Goal: Task Accomplishment & Management: Manage account settings

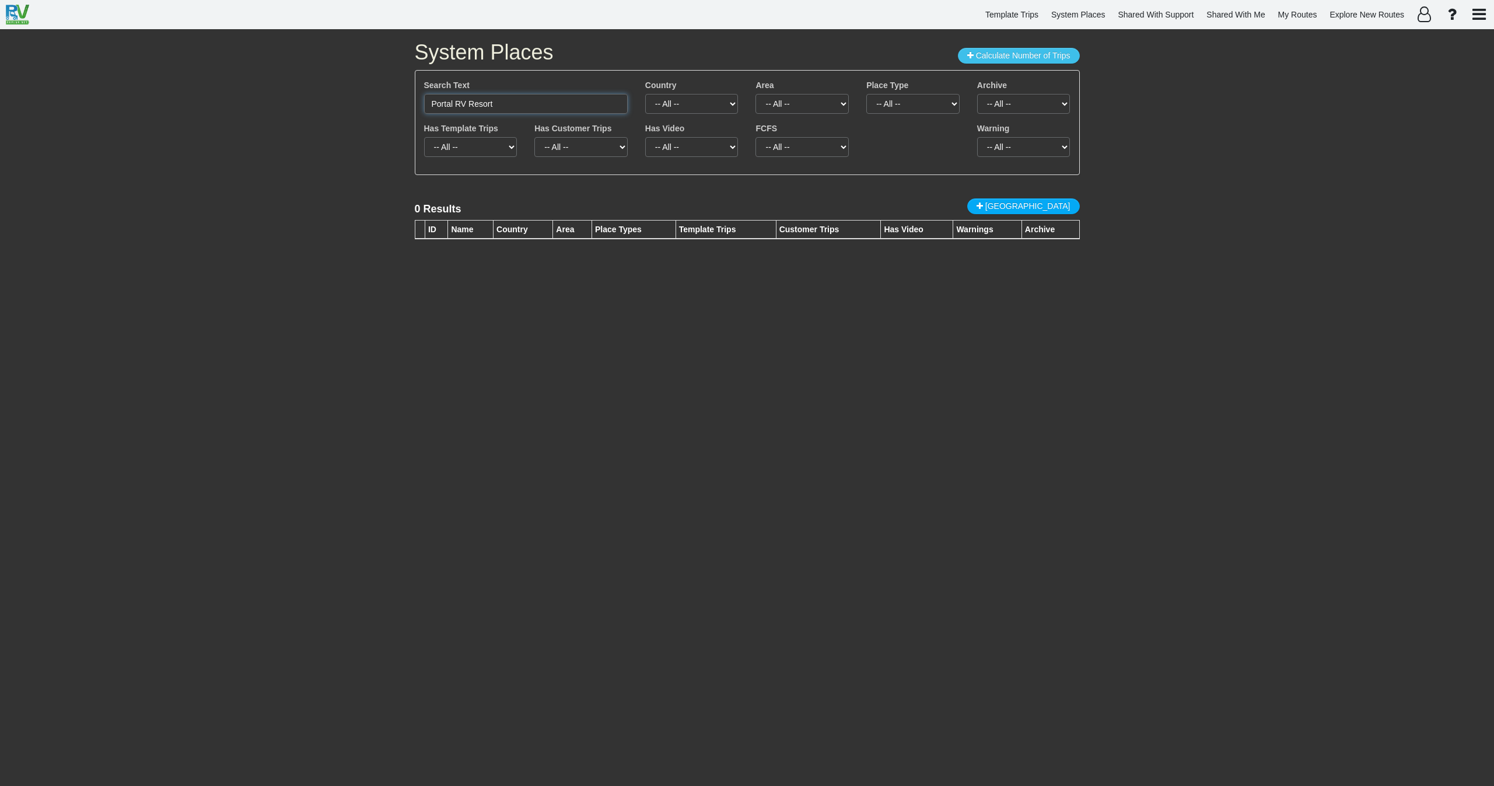
drag, startPoint x: 514, startPoint y: 108, endPoint x: 371, endPoint y: 107, distance: 143.5
click at [371, 107] on div "System Places Calculate Number of Trips Search Text Portal RV Resort Country --…" at bounding box center [747, 407] width 1494 height 757
paste input "15111"
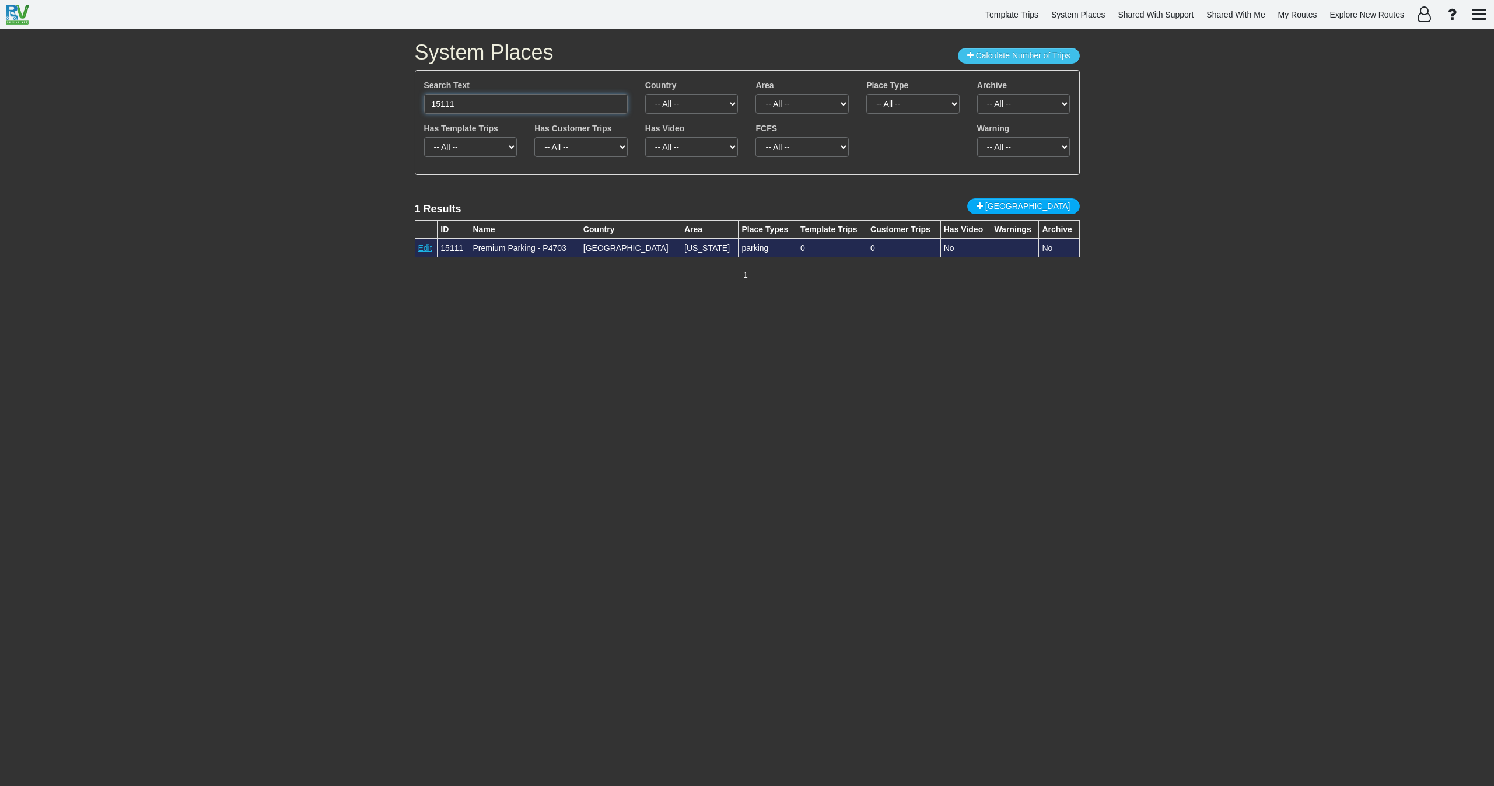
type input "15111"
click at [430, 250] on link "Edit" at bounding box center [425, 247] width 14 height 9
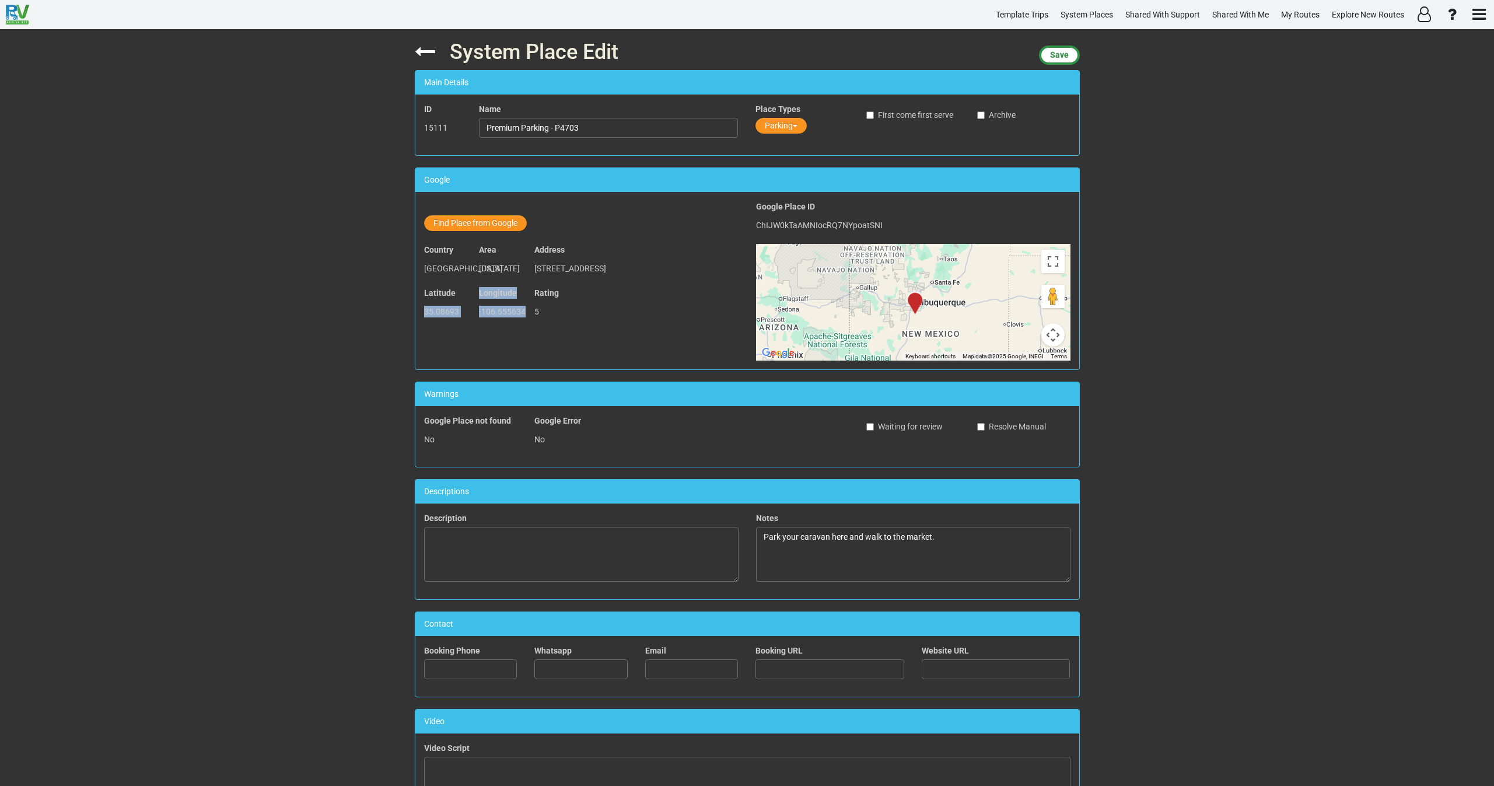
drag, startPoint x: 523, startPoint y: 326, endPoint x: 424, endPoint y: 329, distance: 99.3
click at [424, 329] on div "Latitude 35.08693 Longitude -106.655634 Rating 5" at bounding box center [581, 308] width 332 height 43
copy div "35.08693 Longitude -106.655634"
click at [1057, 57] on span "Save" at bounding box center [1059, 54] width 19 height 9
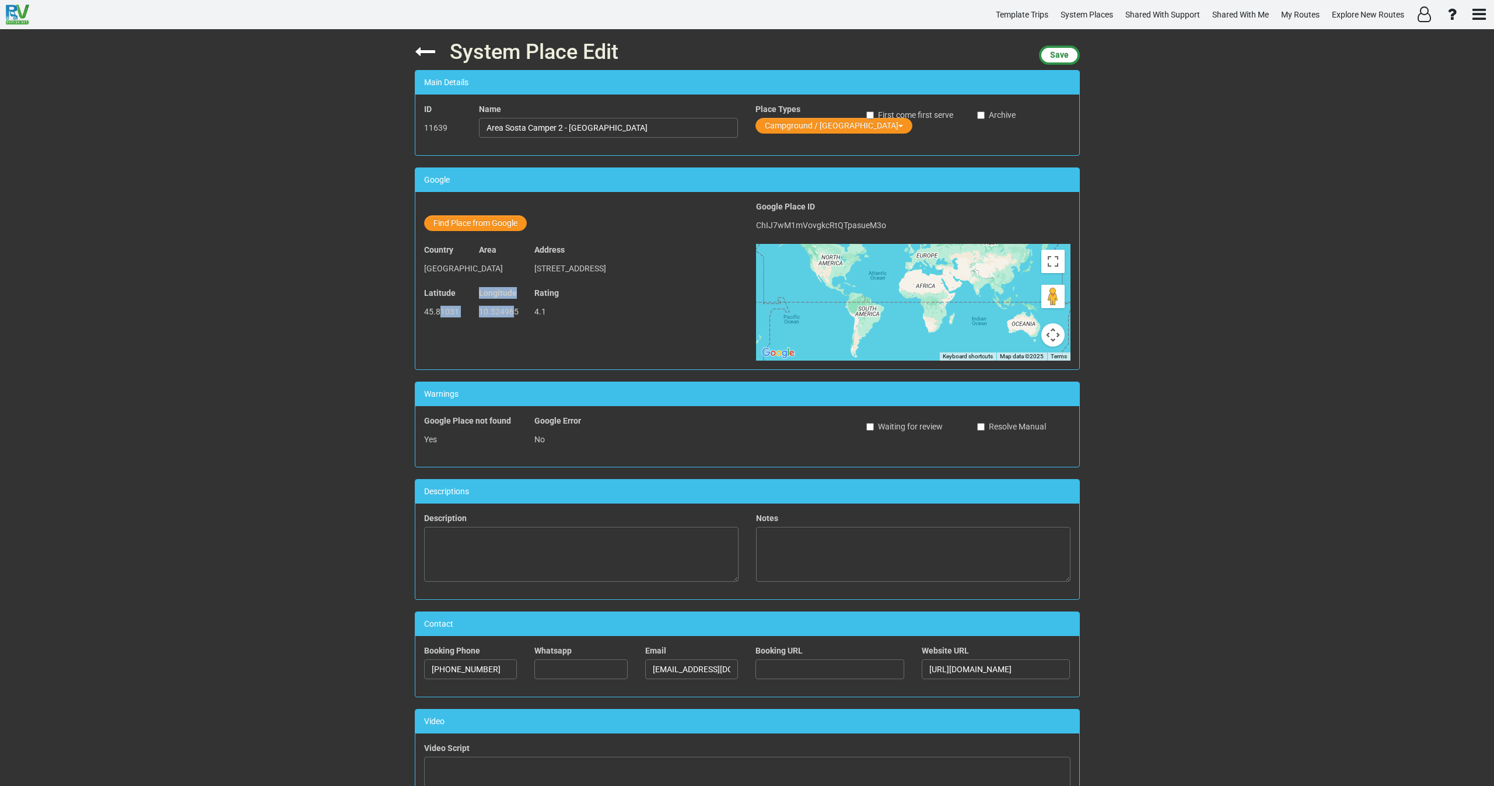
drag, startPoint x: 513, startPoint y: 312, endPoint x: 435, endPoint y: 313, distance: 78.2
click at [435, 313] on div "Latitude 45.81031 Longitude 10.524965 Rating 4.1" at bounding box center [581, 308] width 332 height 43
drag, startPoint x: 518, startPoint y: 312, endPoint x: 415, endPoint y: 315, distance: 102.2
click at [415, 315] on div "Latitude 45.81031 Longitude 10.524965 Rating 4.1" at bounding box center [581, 308] width 332 height 43
copy div "45.81031 Longitude 10.524965"
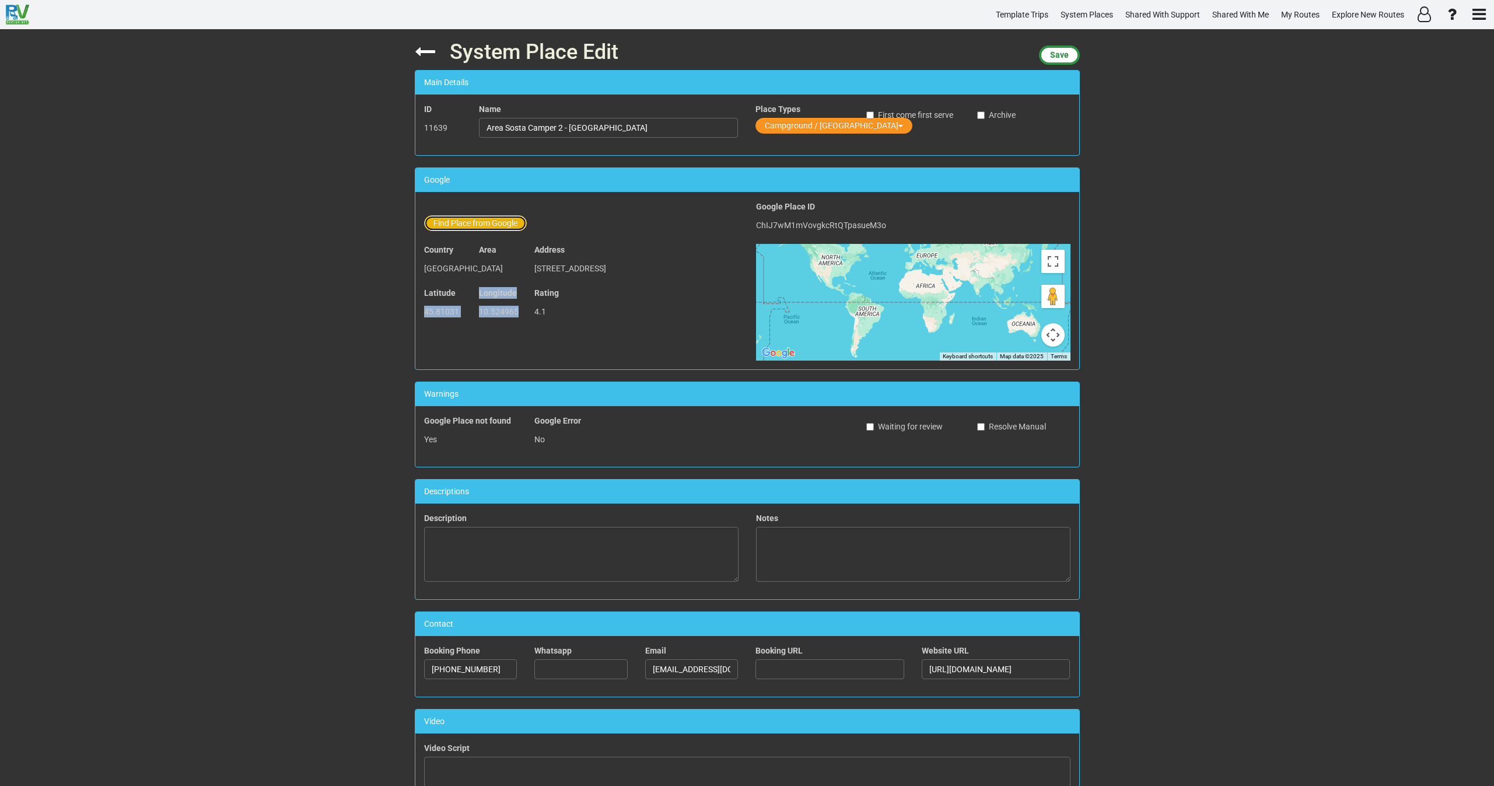
click at [482, 220] on button "Find Place from Google" at bounding box center [475, 223] width 103 height 16
click at [540, 220] on input "text" at bounding box center [609, 225] width 259 height 20
paste input "Area Sosta Camper 2"
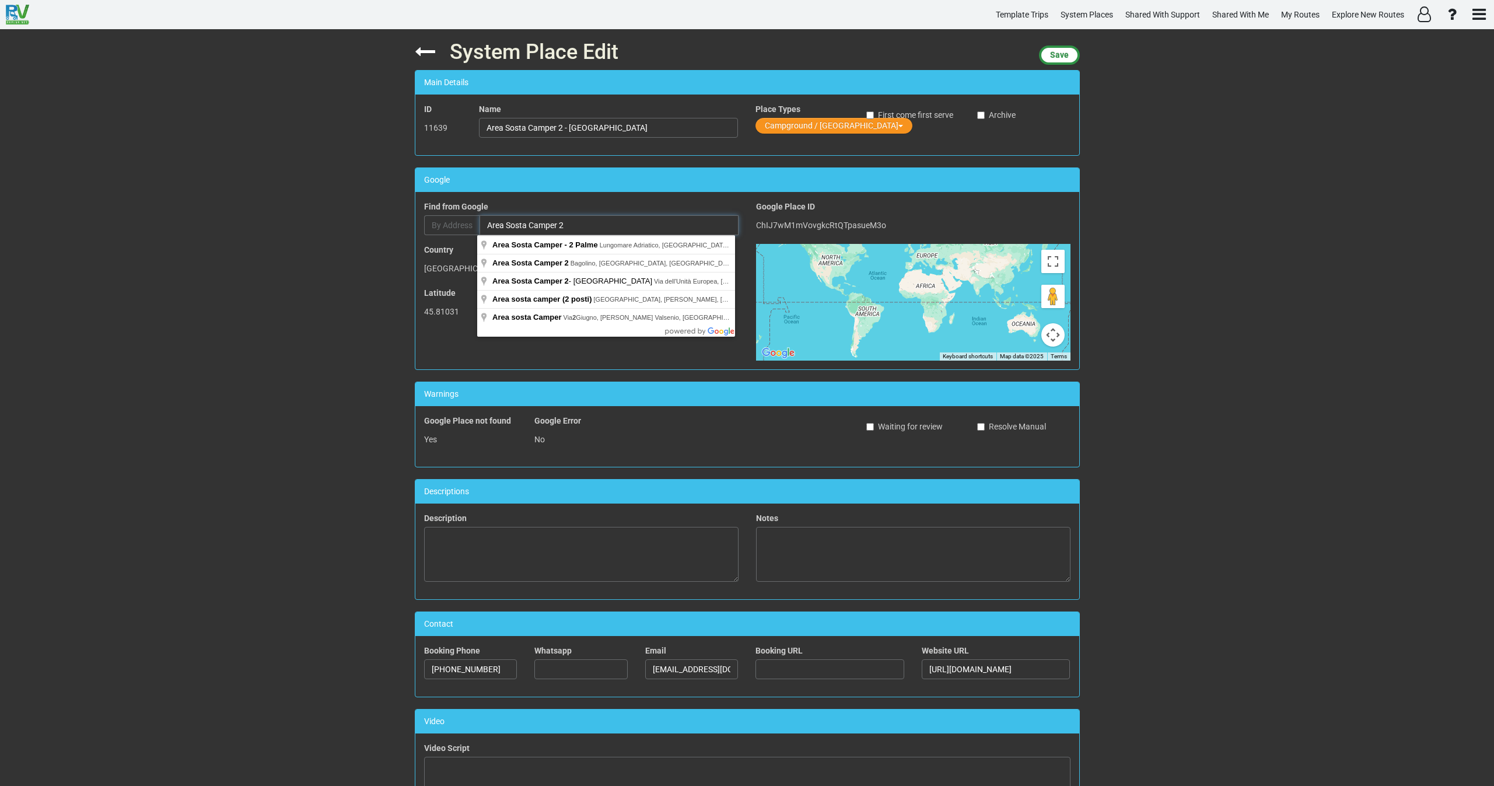
paste input "25072 [GEOGRAPHIC_DATA], Province of [GEOGRAPHIC_DATA], [GEOGRAPHIC_DATA]"
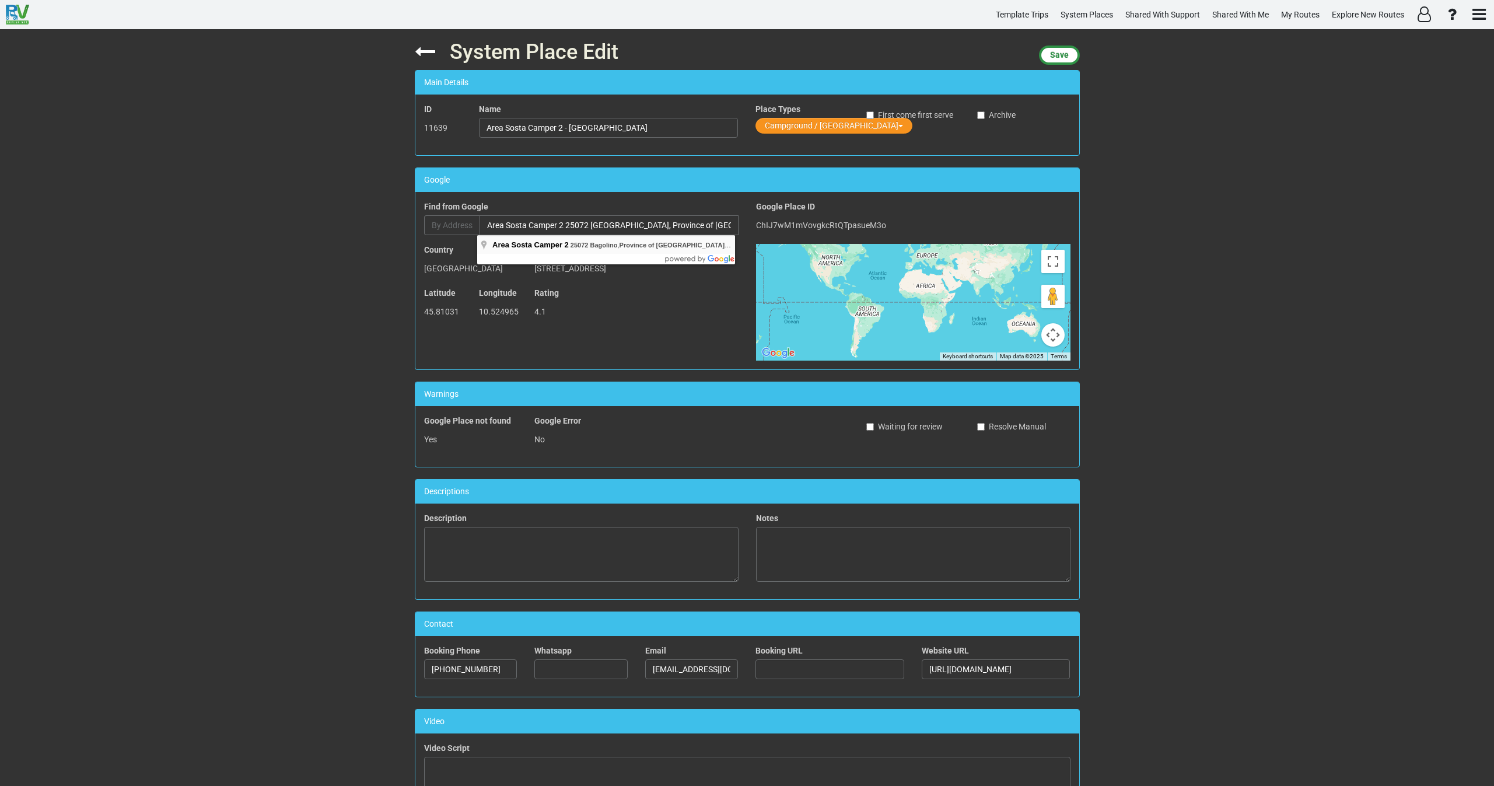
type input "Area Sosta Camper 2, 25072 [GEOGRAPHIC_DATA], Province of [GEOGRAPHIC_DATA], [G…"
type input "Area Sosta Camper 2"
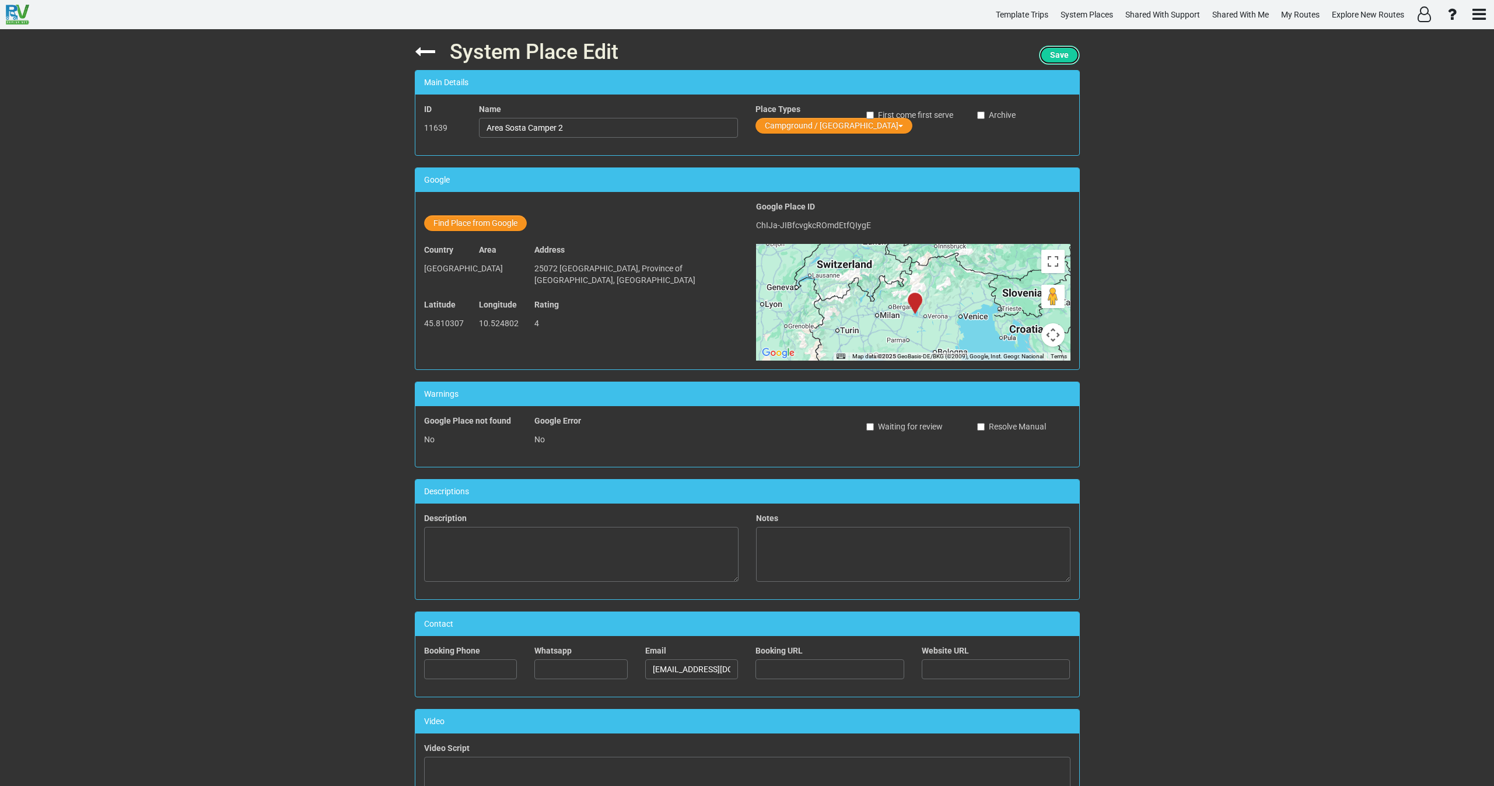
click at [1062, 56] on span "Save" at bounding box center [1059, 54] width 19 height 9
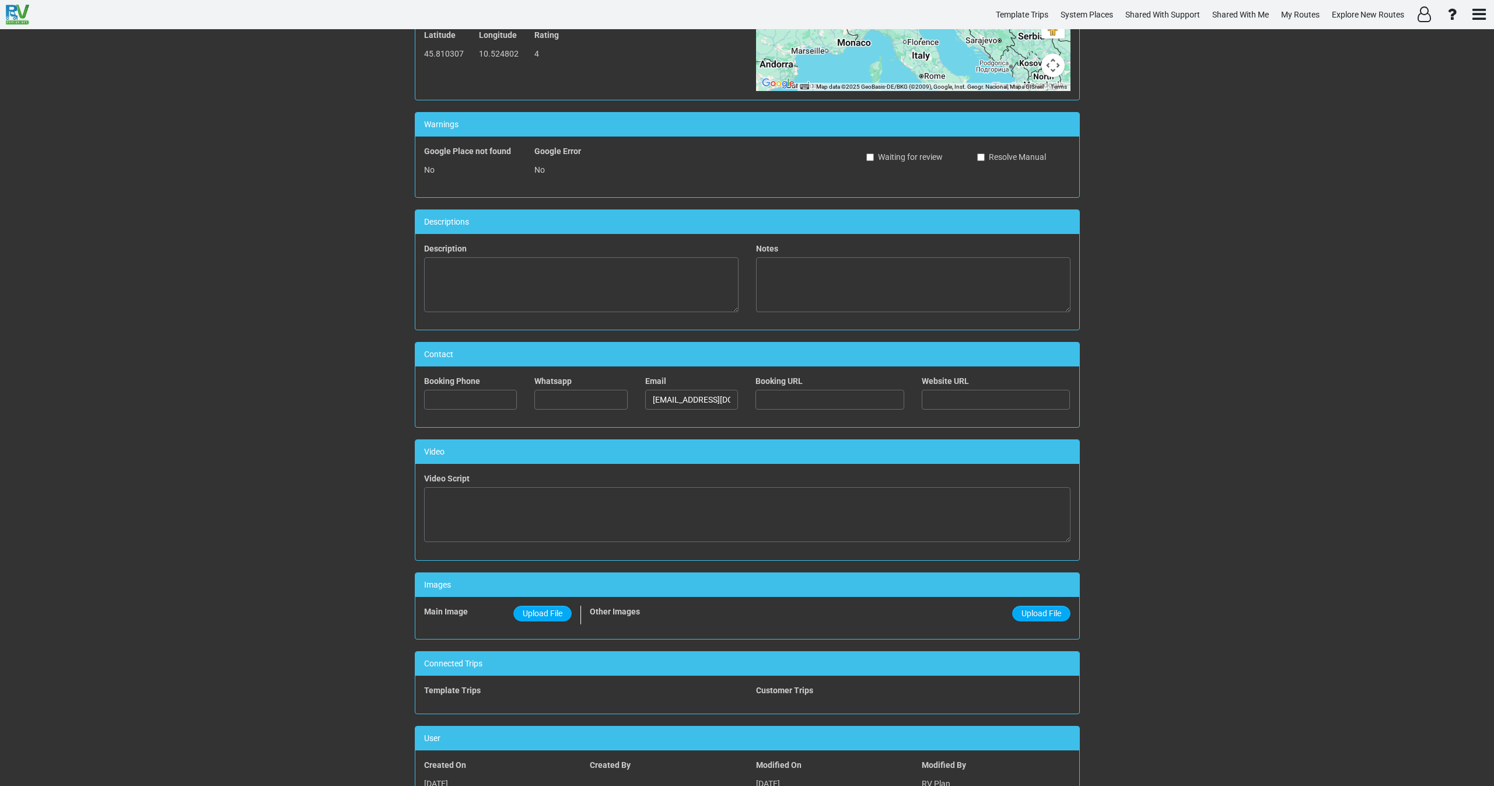
scroll to position [56, 0]
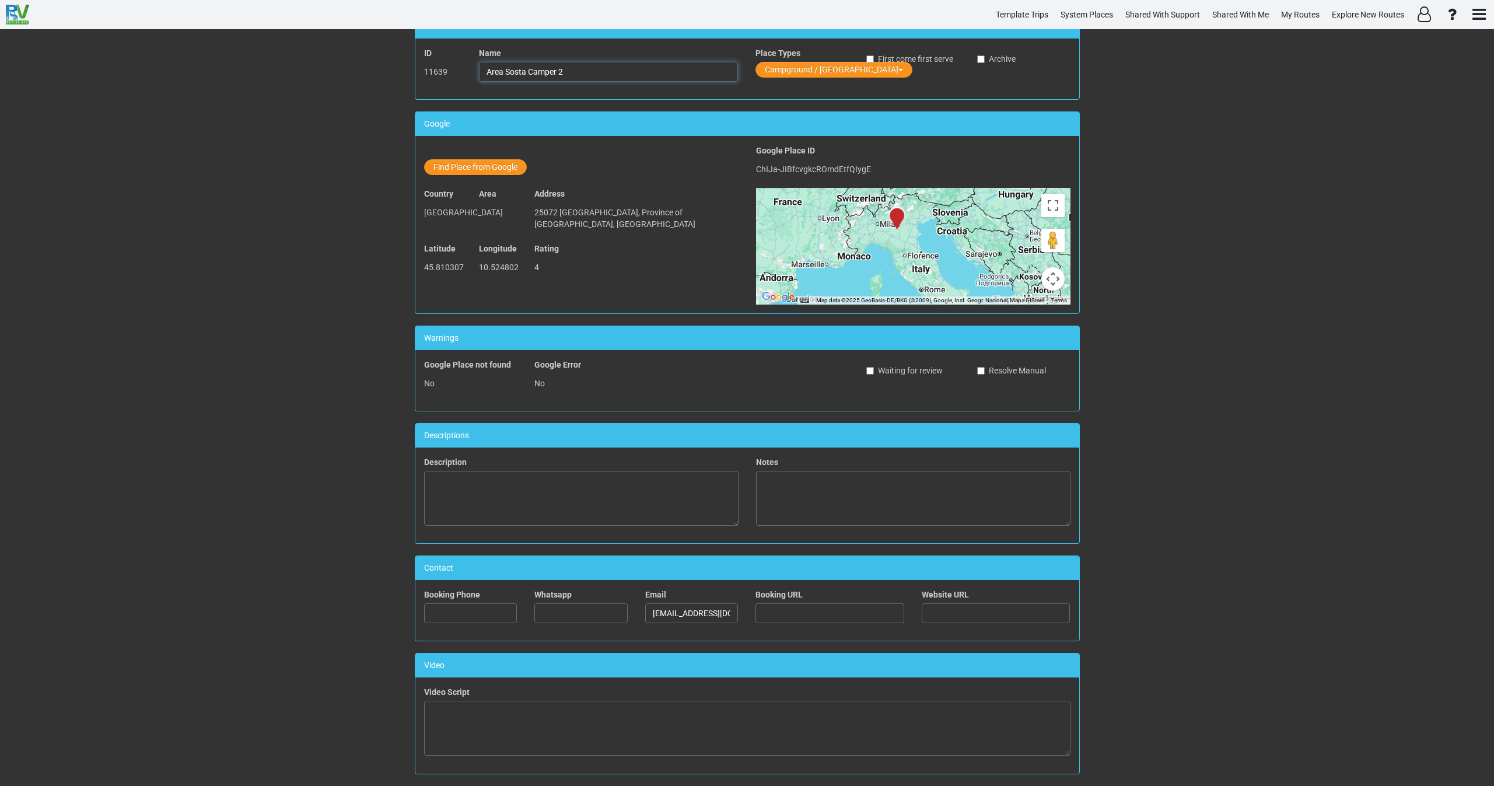
drag, startPoint x: 578, startPoint y: 81, endPoint x: 463, endPoint y: 71, distance: 115.9
click at [463, 71] on div "ID 11639 Name Area Sosta Camper 2 Place Types Campground / [GEOGRAPHIC_DATA] Fi…" at bounding box center [747, 68] width 664 height 43
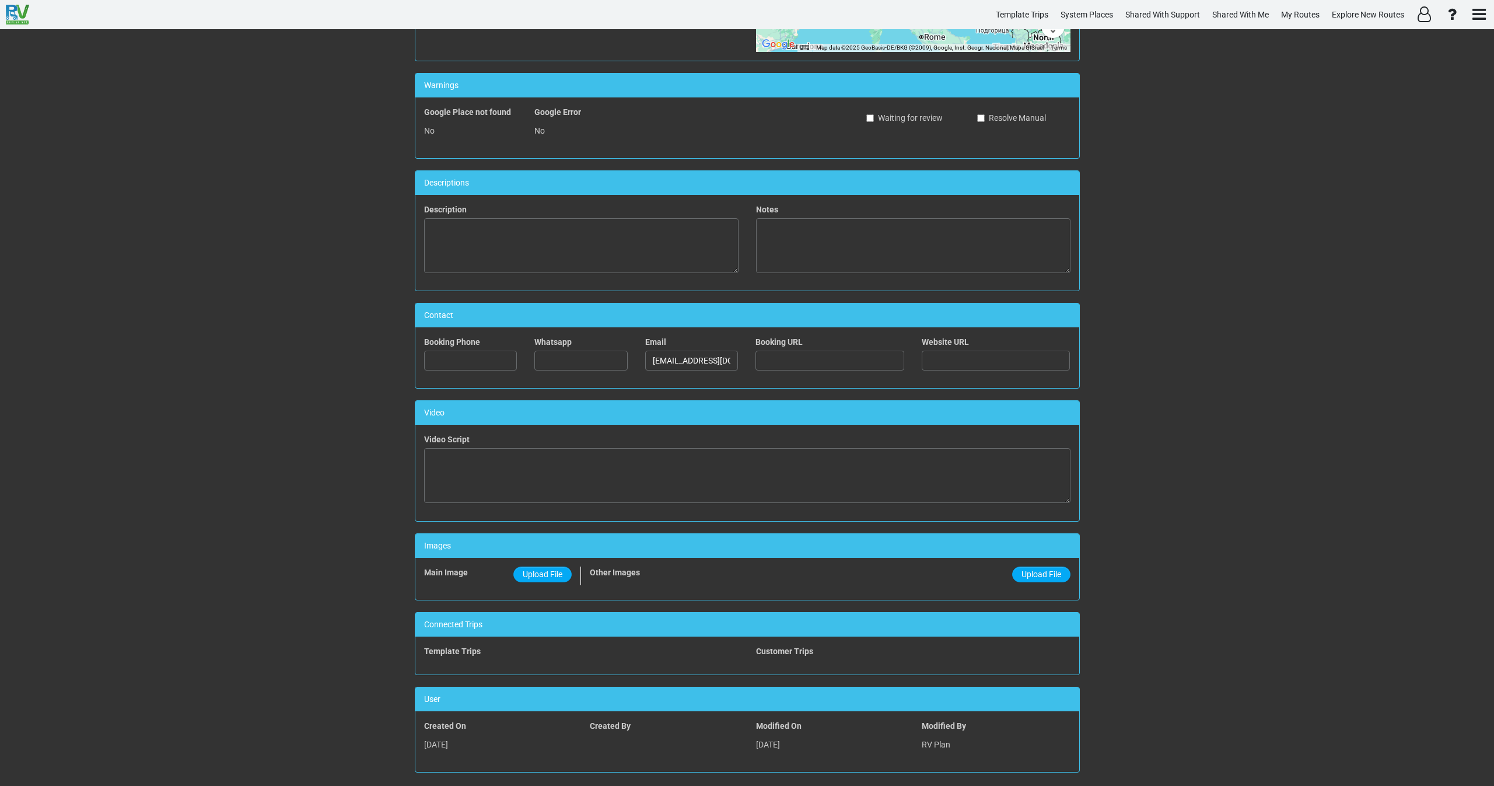
scroll to position [319, 0]
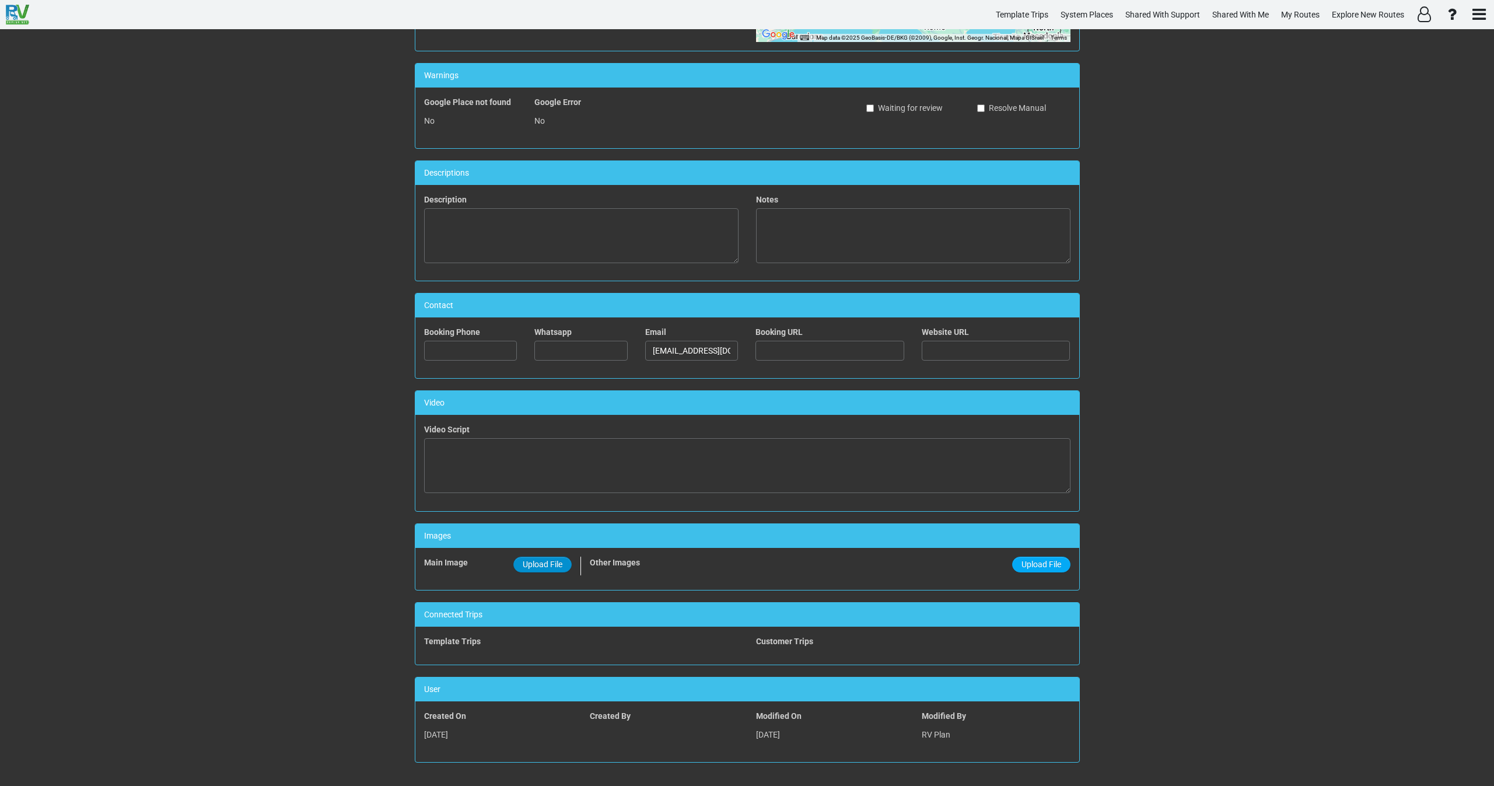
click at [550, 567] on span "Upload File" at bounding box center [543, 564] width 40 height 9
click at [0, 0] on input "Upload File" at bounding box center [0, 0] width 0 height 0
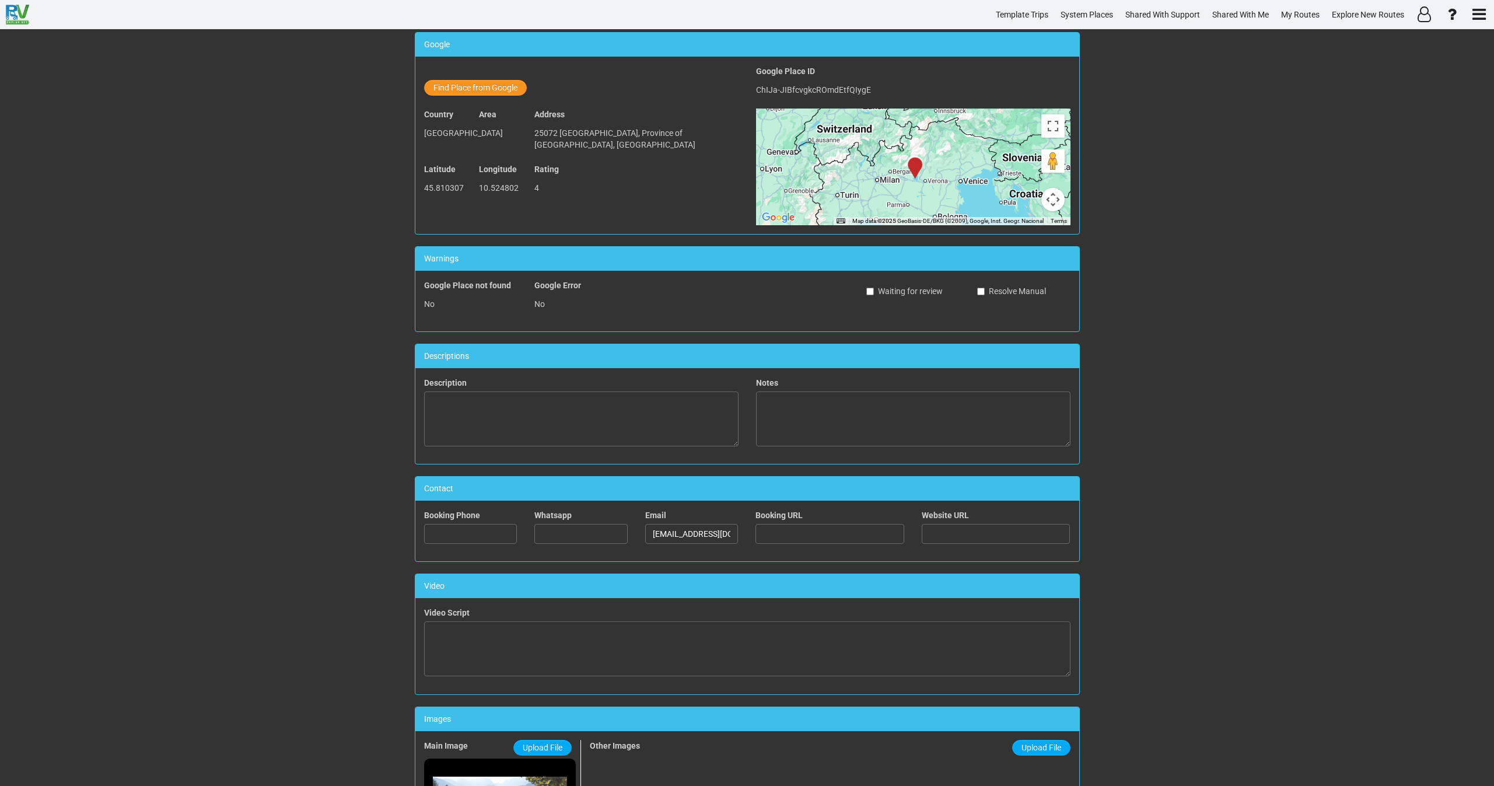
scroll to position [175, 0]
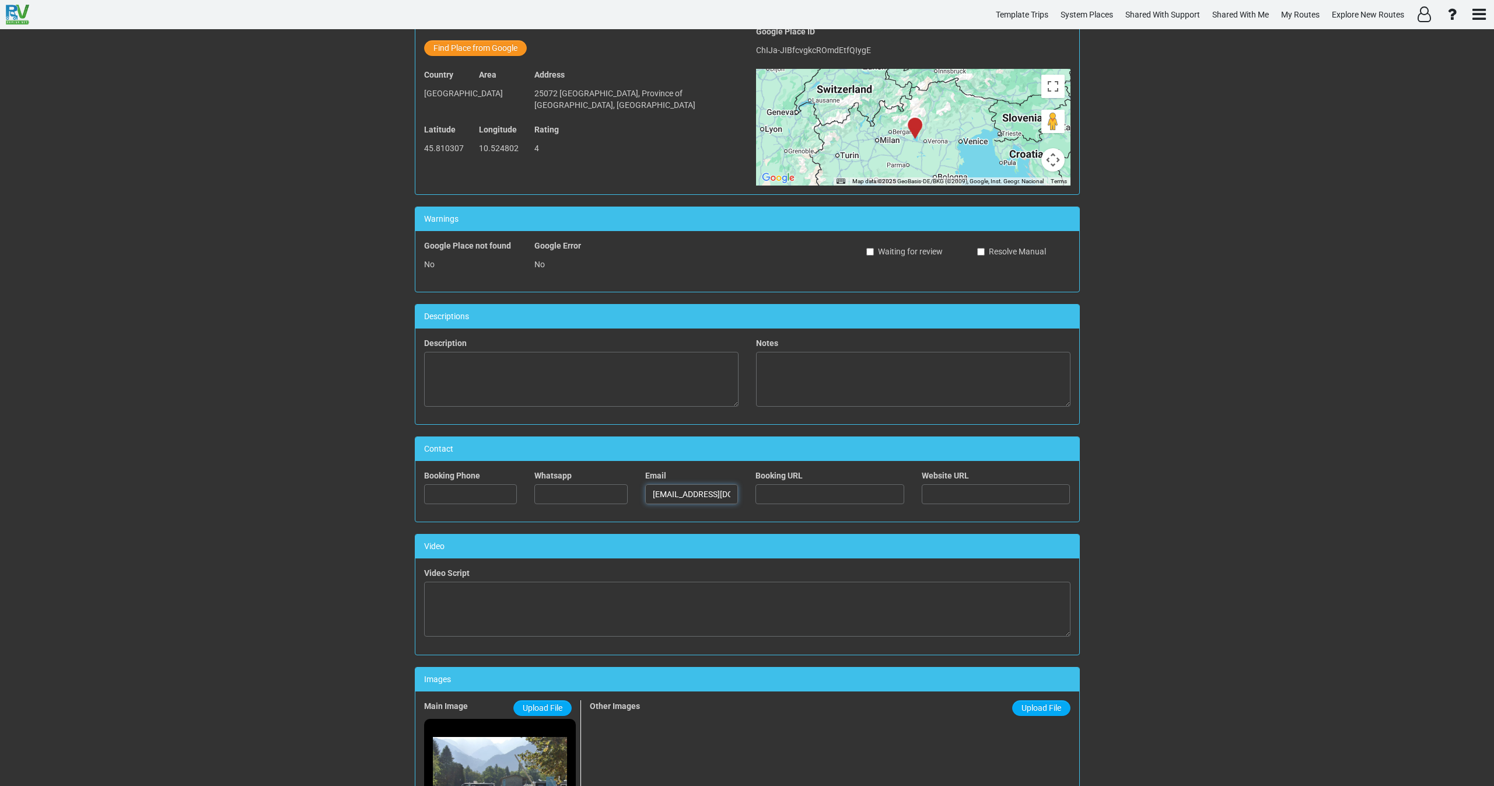
click at [691, 488] on input "[EMAIL_ADDRESS][DOMAIN_NAME]" at bounding box center [691, 494] width 93 height 20
paste input "ostellosullago"
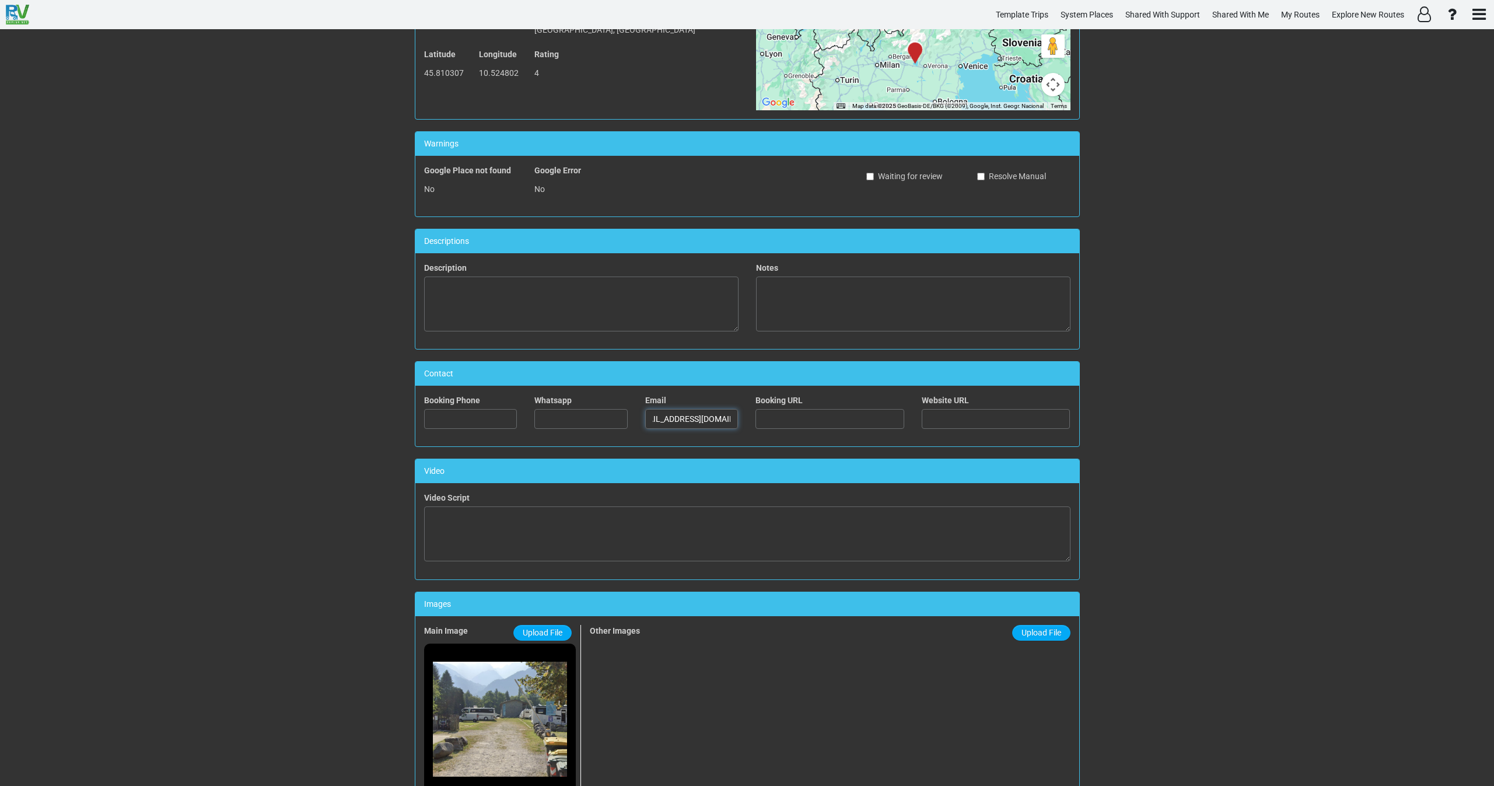
scroll to position [263, 0]
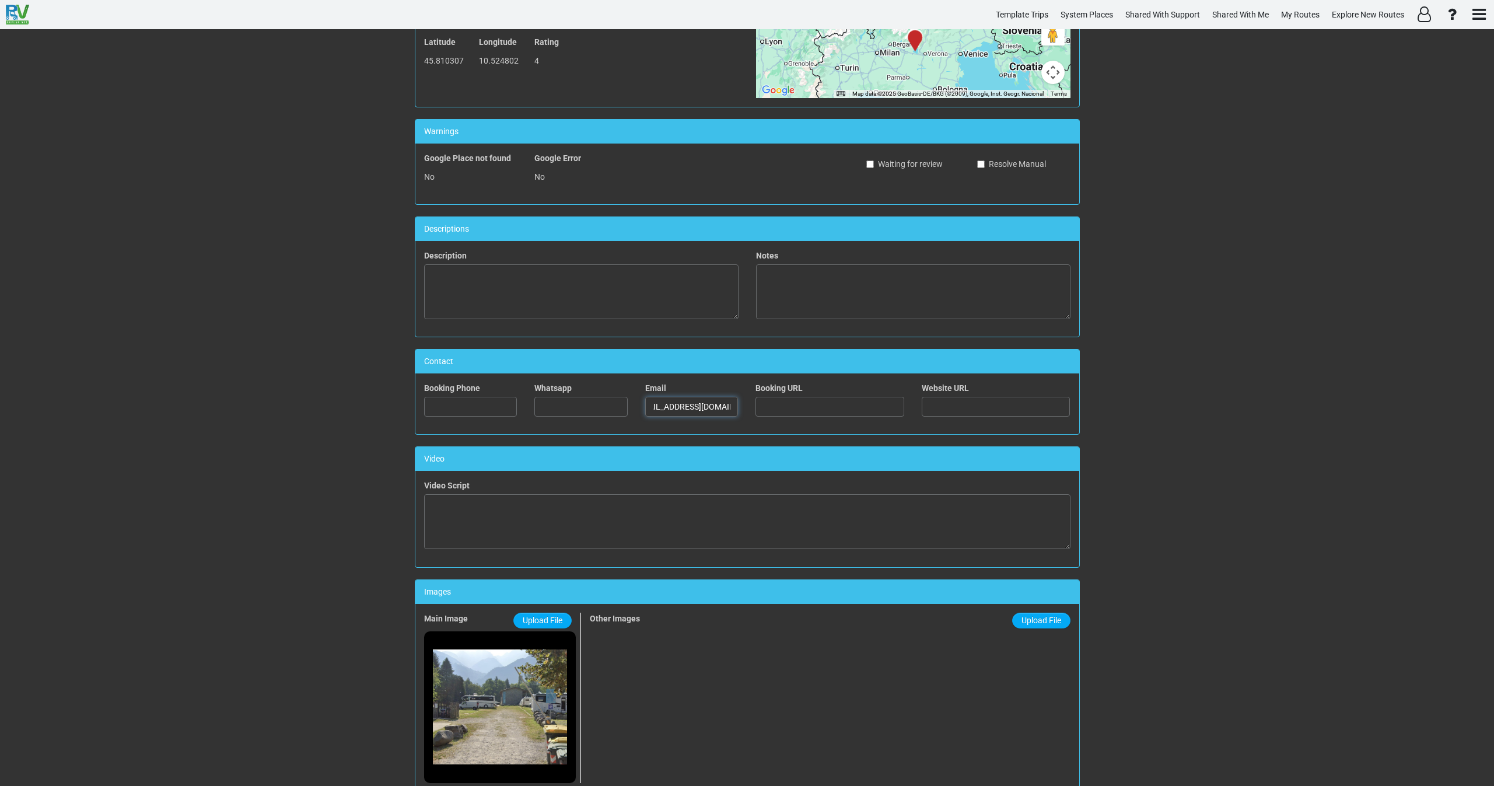
type input "[EMAIL_ADDRESS][DOMAIN_NAME]"
click at [492, 406] on input "text" at bounding box center [470, 407] width 93 height 20
paste input "[PHONE_NUMBER]"
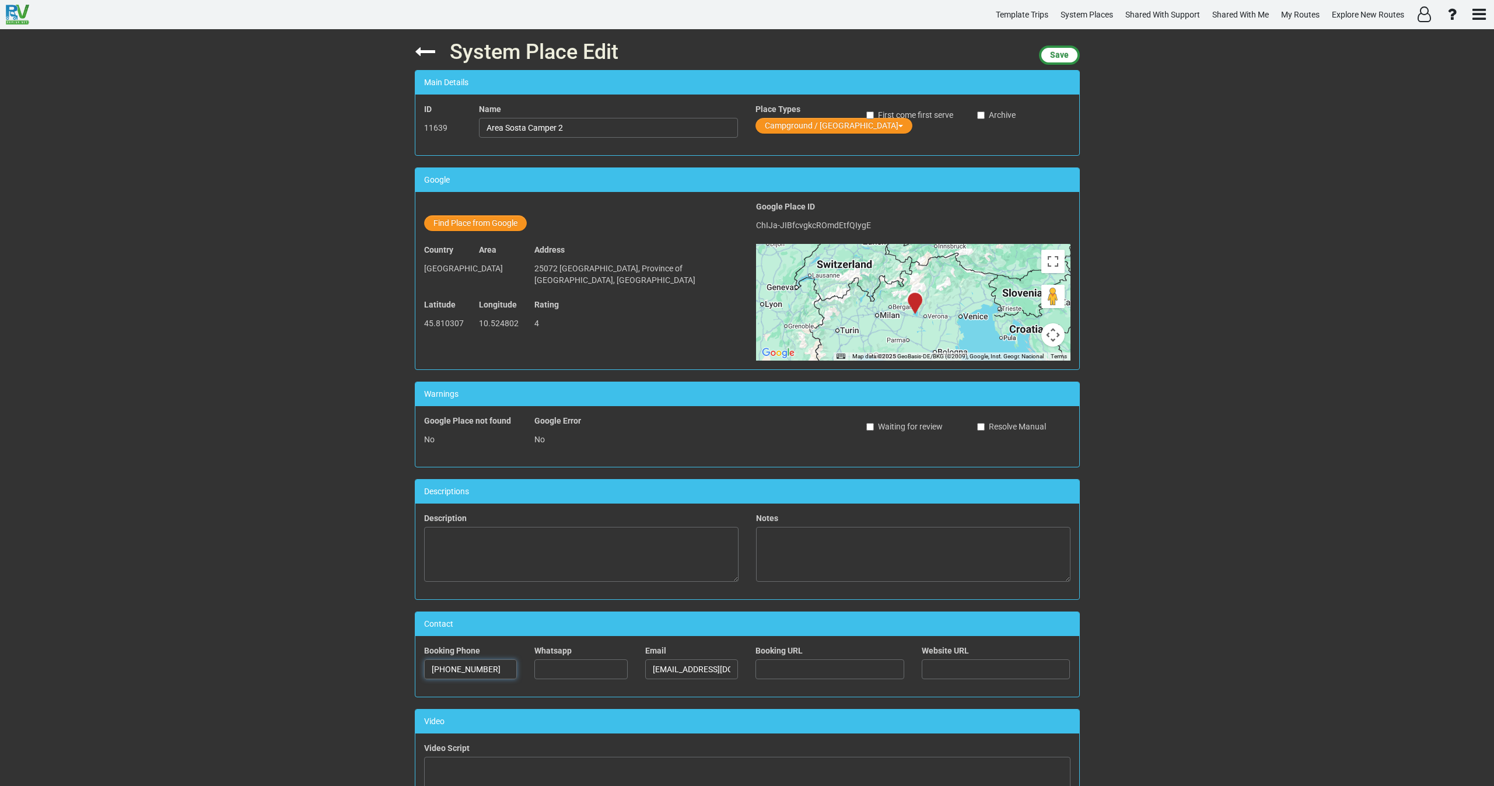
type input "[PHONE_NUMBER]"
click at [946, 667] on input "text" at bounding box center [996, 669] width 149 height 20
paste input "[URL][DOMAIN_NAME]"
type input "[URL][DOMAIN_NAME]"
click at [1056, 51] on span "Save" at bounding box center [1059, 54] width 19 height 9
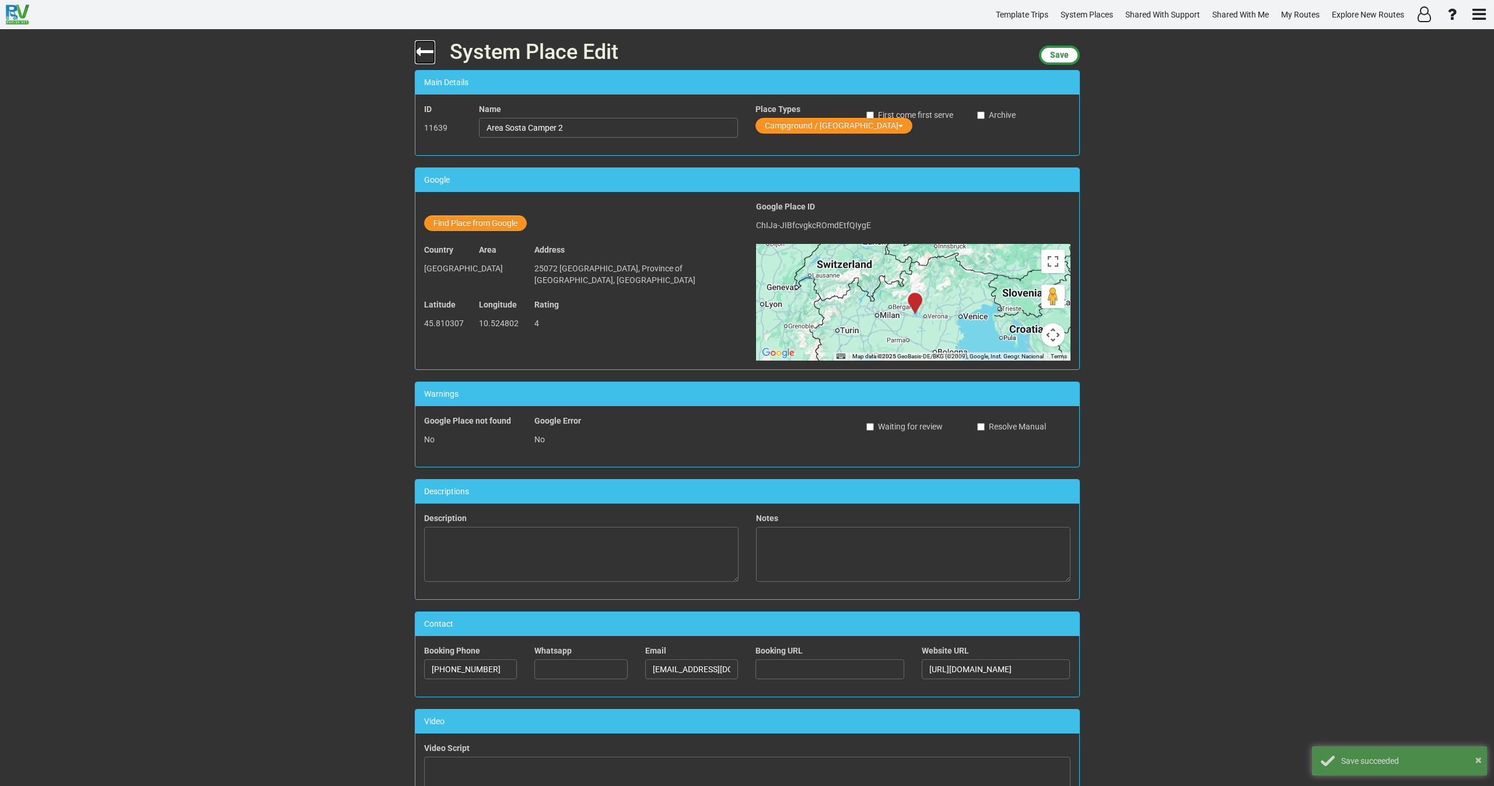
click at [415, 56] on icon at bounding box center [425, 51] width 20 height 20
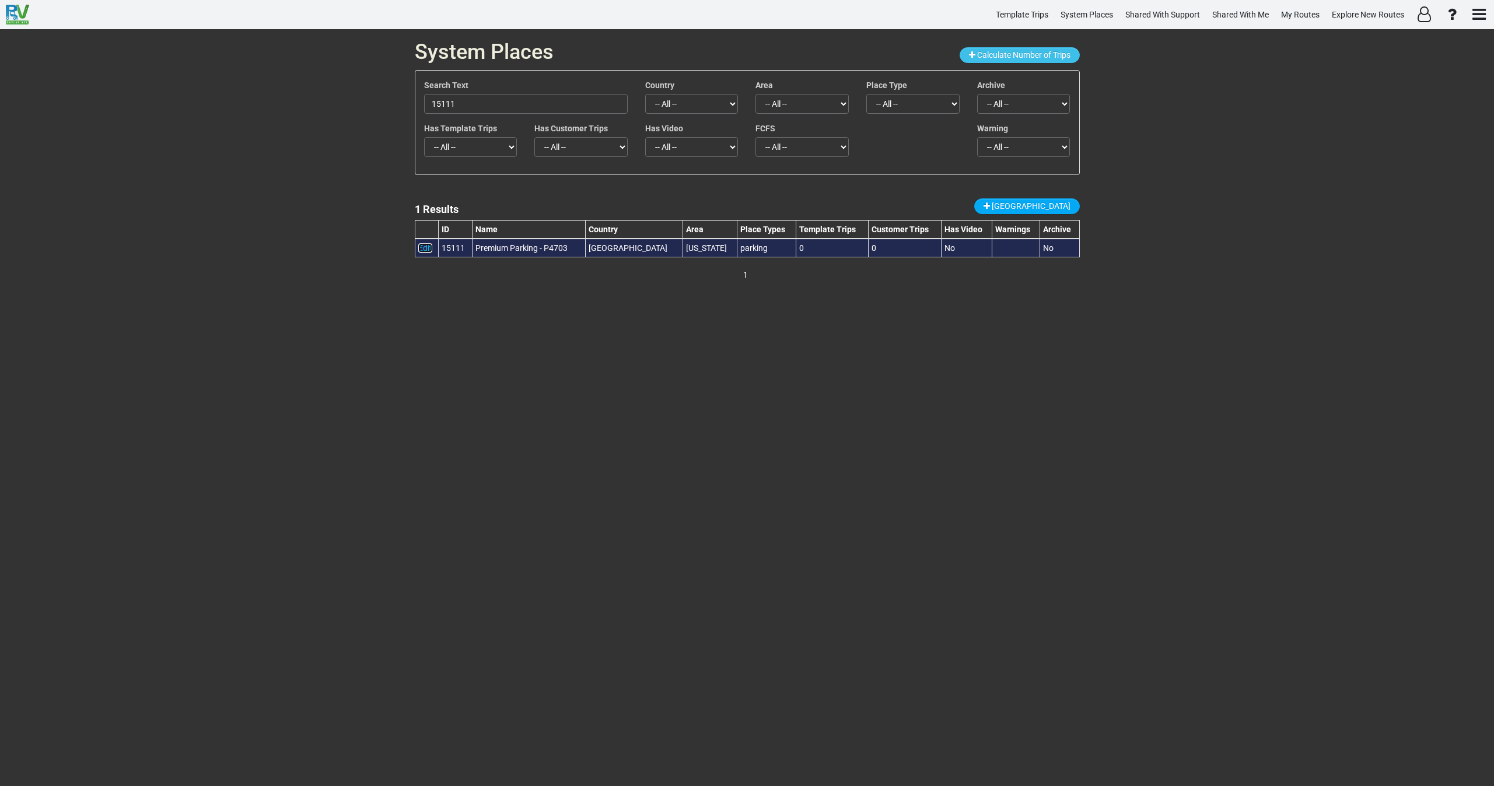
click at [425, 247] on link "Edit" at bounding box center [425, 247] width 14 height 9
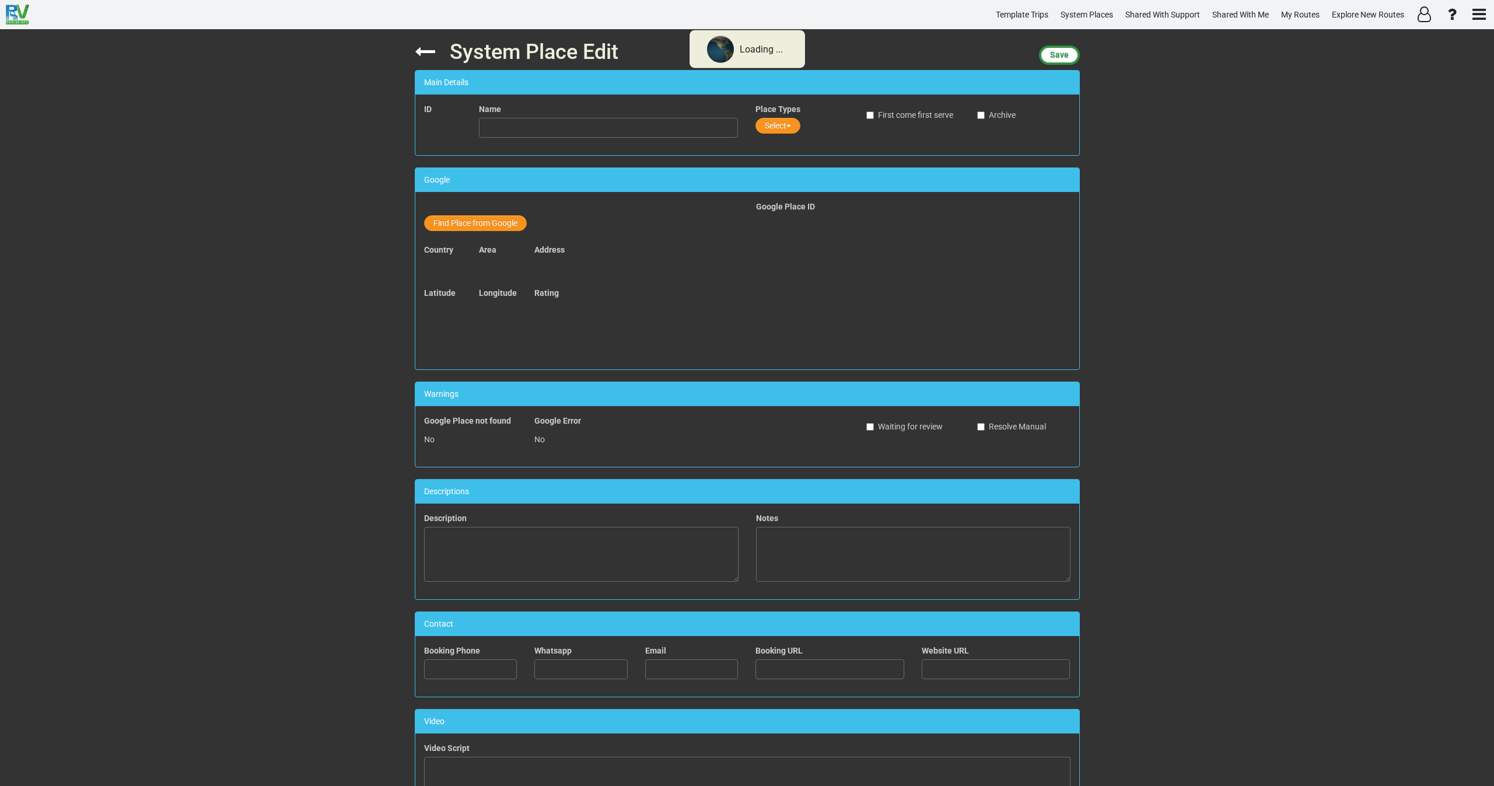
type input "Cafֳ© Restaurant [PERSON_NAME]"
type input "31570561391"
type input "[EMAIL_ADDRESS][PERSON_NAME][DOMAIN_NAME]"
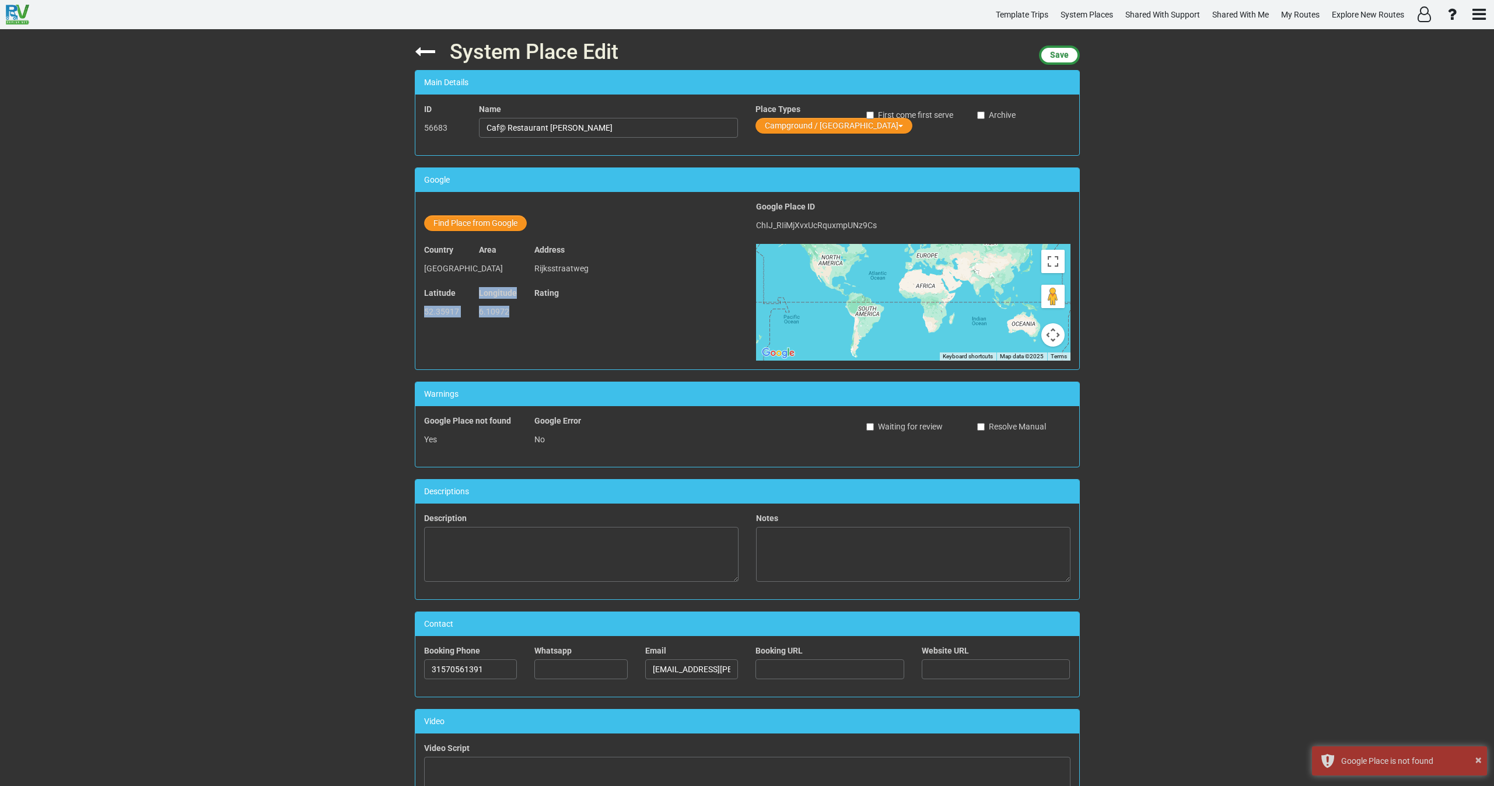
drag, startPoint x: 491, startPoint y: 310, endPoint x: 417, endPoint y: 316, distance: 74.9
click at [417, 316] on div "Latitude 52.35917 Longitude 6.10972 Rating" at bounding box center [581, 308] width 332 height 43
copy div "52.35917 Longitude 6.10972"
drag, startPoint x: 519, startPoint y: 316, endPoint x: 418, endPoint y: 313, distance: 101.0
click at [418, 313] on div "Latitude 48.1871 Longitude 2.33245 Rating" at bounding box center [581, 308] width 332 height 43
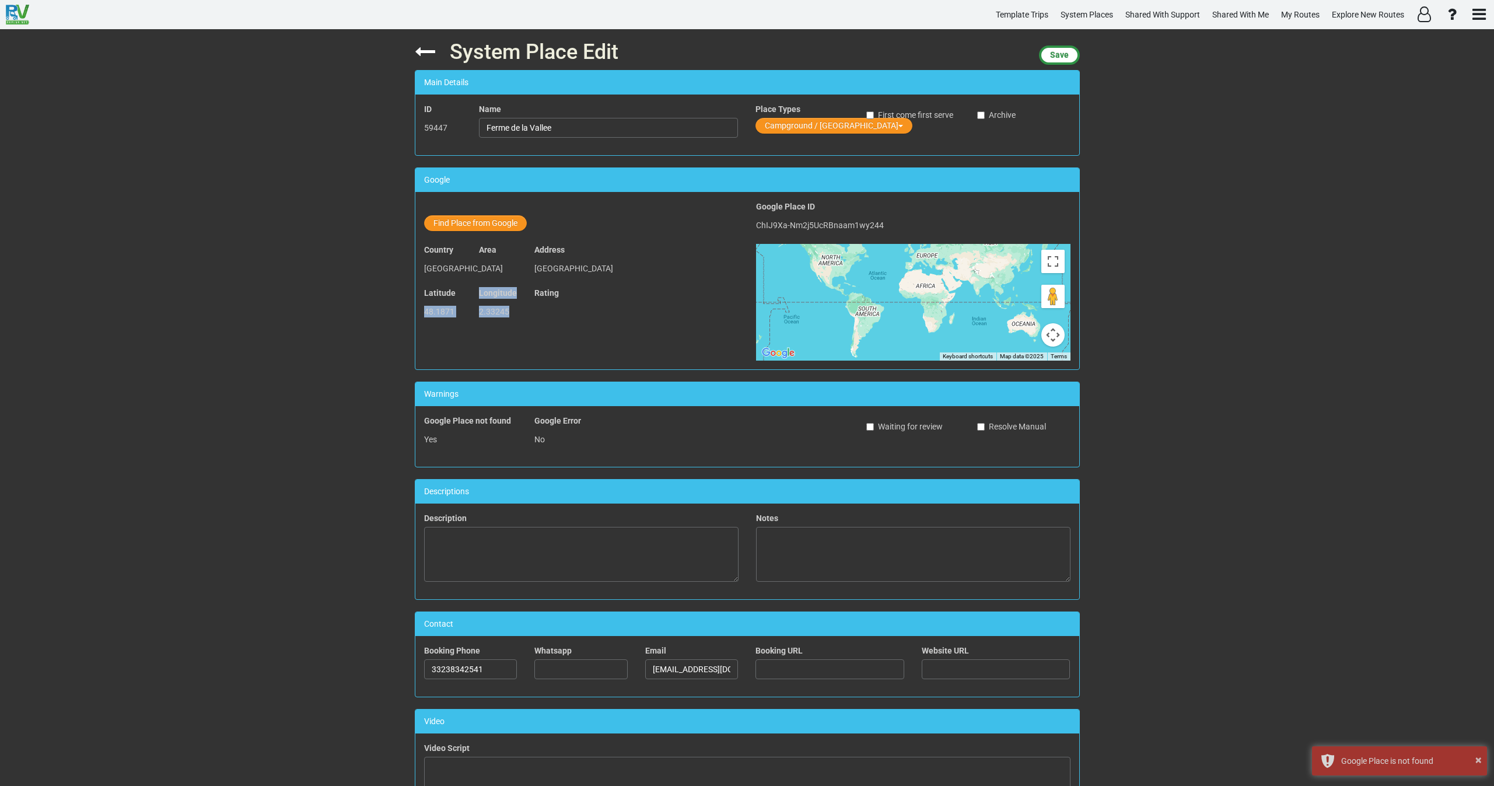
copy div "48.1871 Longitude 2.33245"
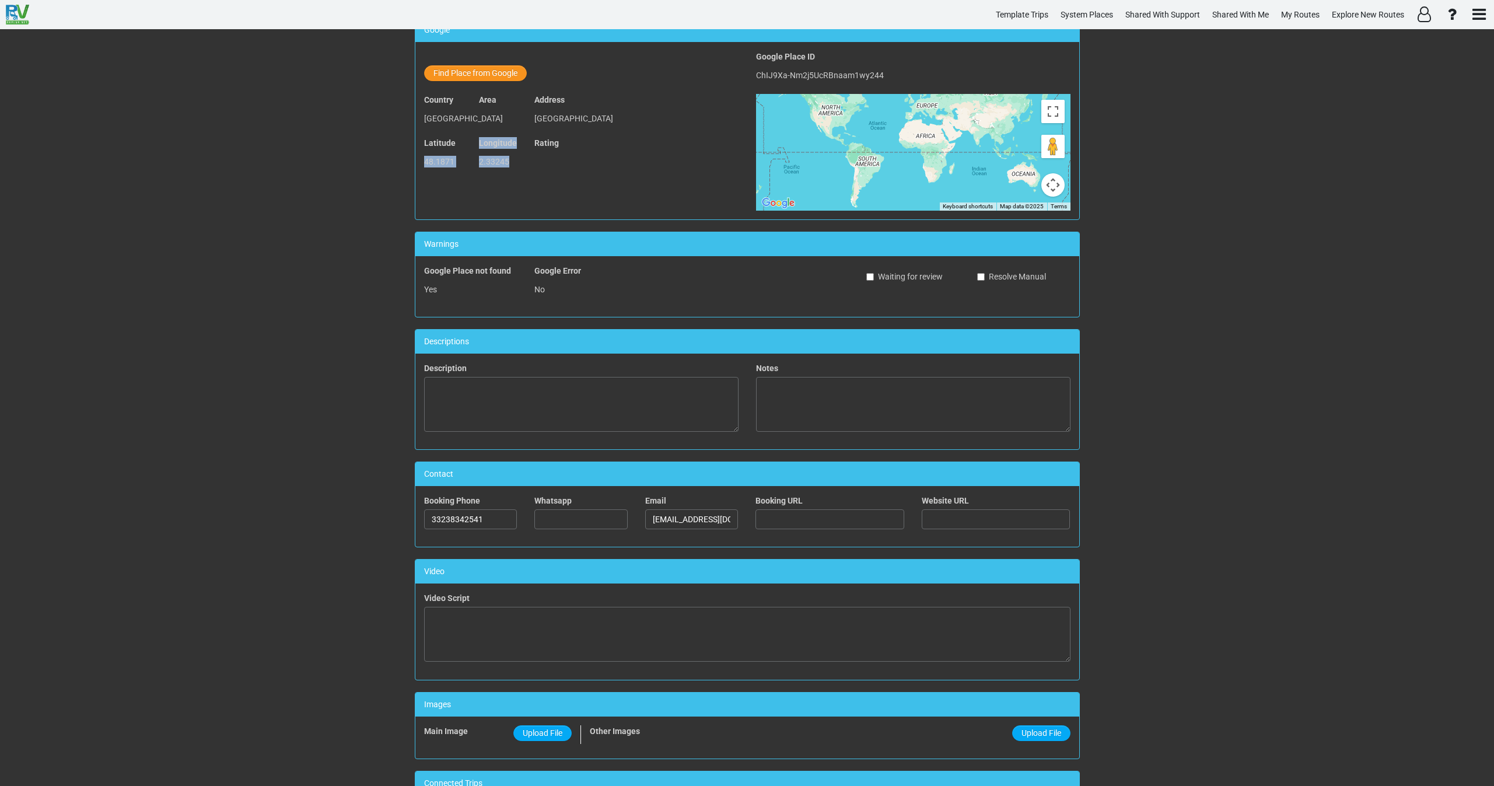
scroll to position [175, 0]
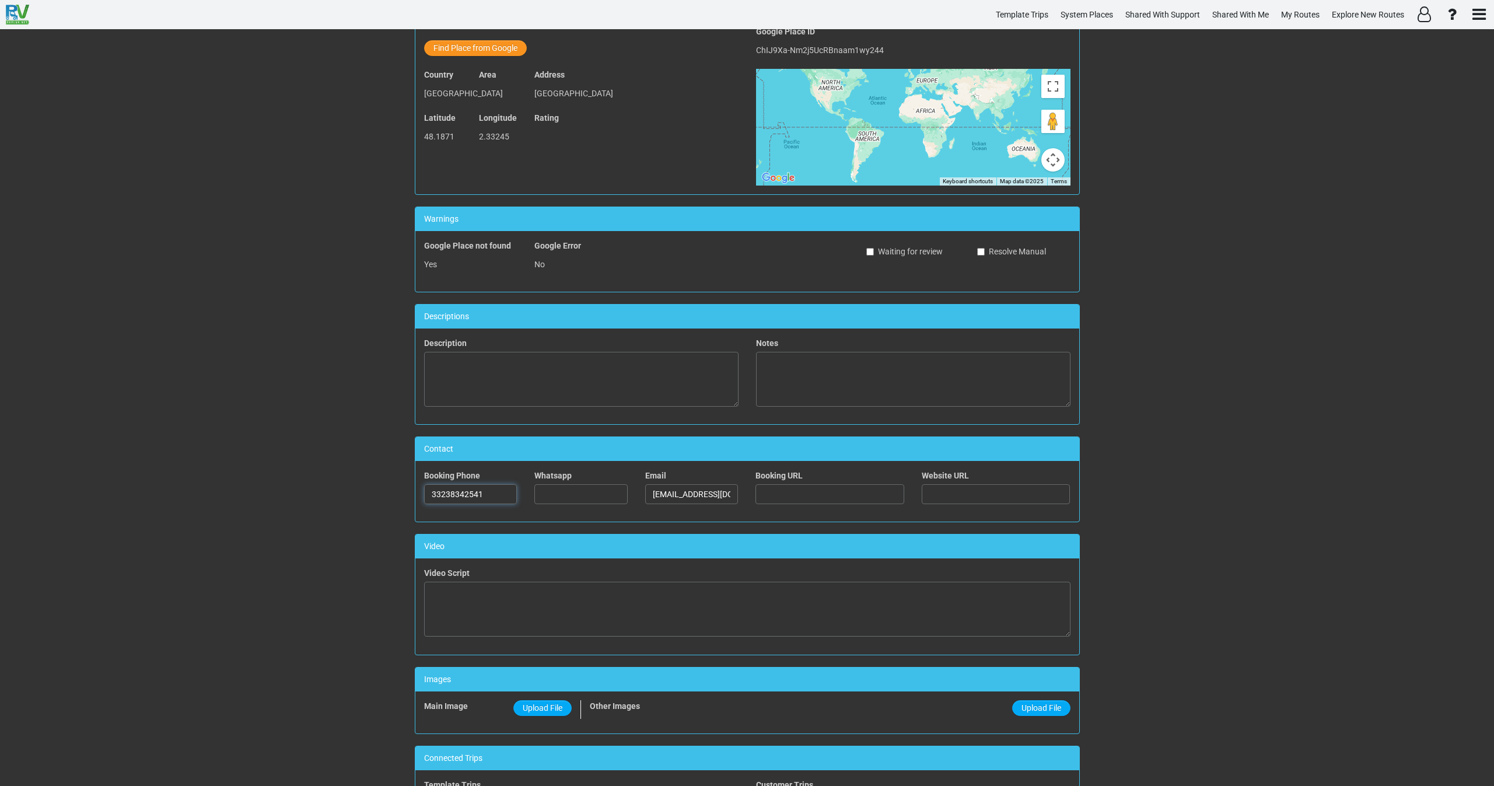
drag, startPoint x: 485, startPoint y: 497, endPoint x: 412, endPoint y: 498, distance: 73.5
click at [415, 498] on div "Contact Booking Phone 33238342541 Whatsapp Email [EMAIL_ADDRESS][DOMAIN_NAME] B…" at bounding box center [747, 479] width 665 height 86
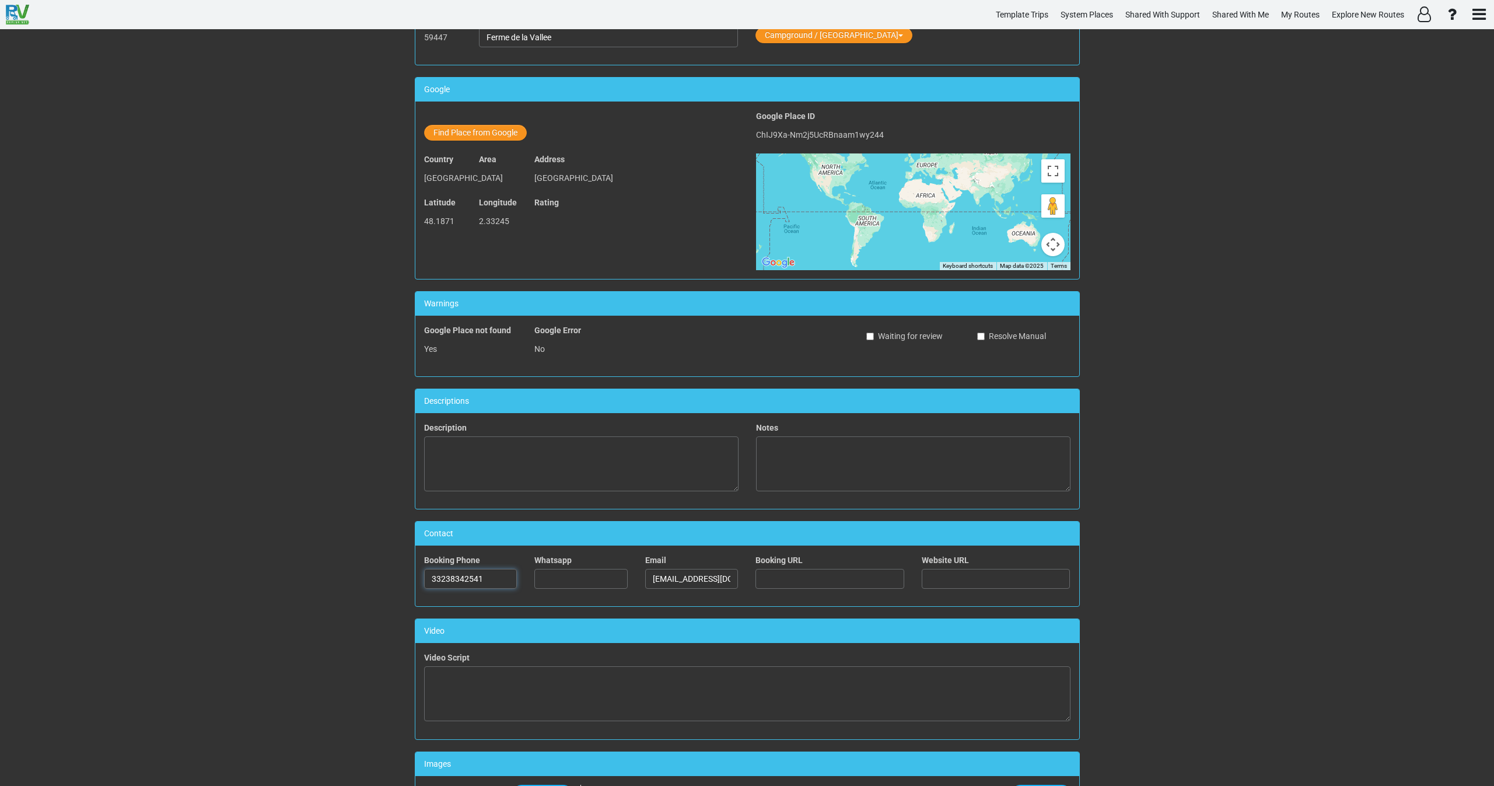
scroll to position [56, 0]
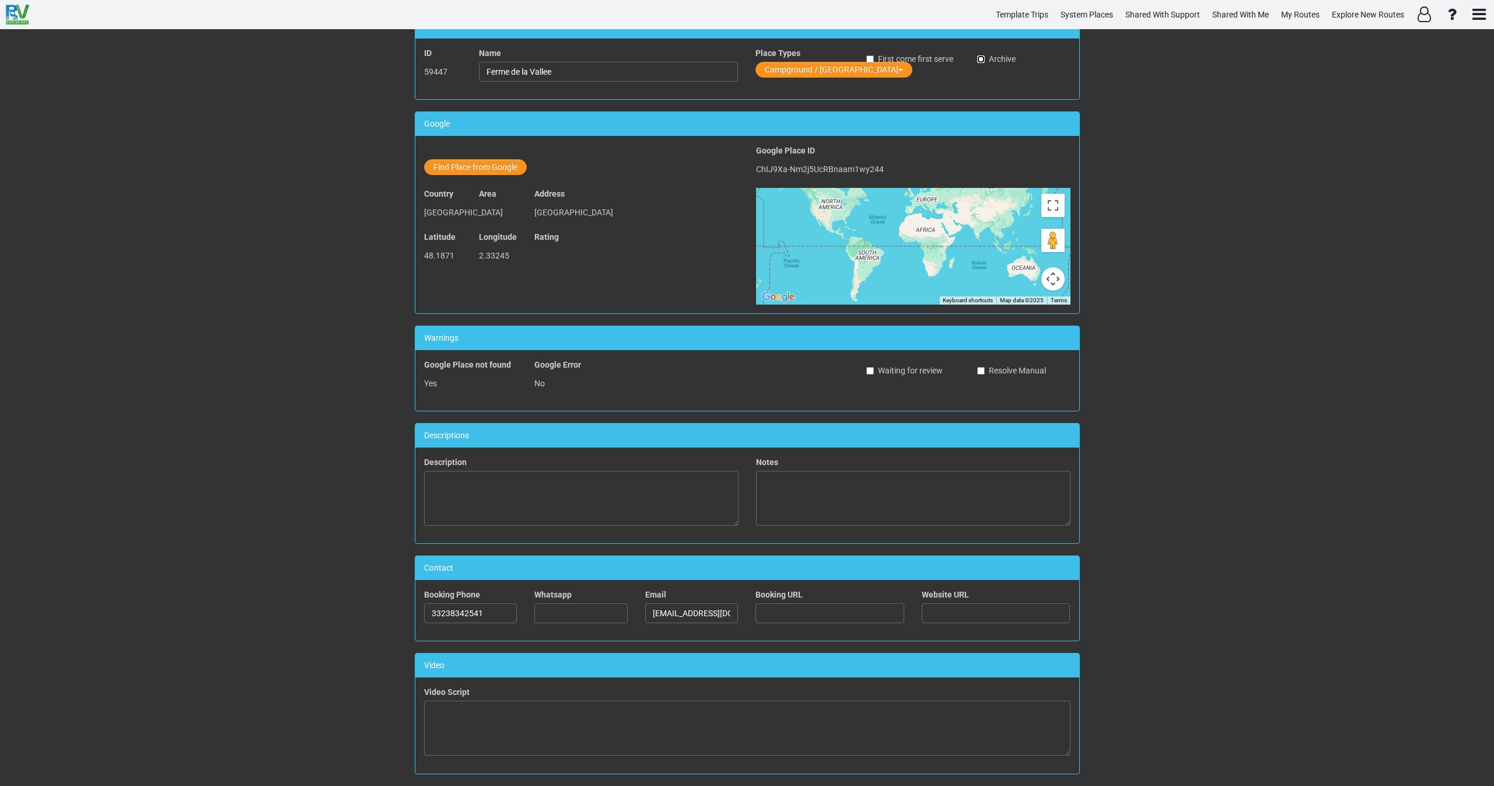
click at [982, 60] on input "Archive" at bounding box center [981, 59] width 8 height 8
checkbox input "true"
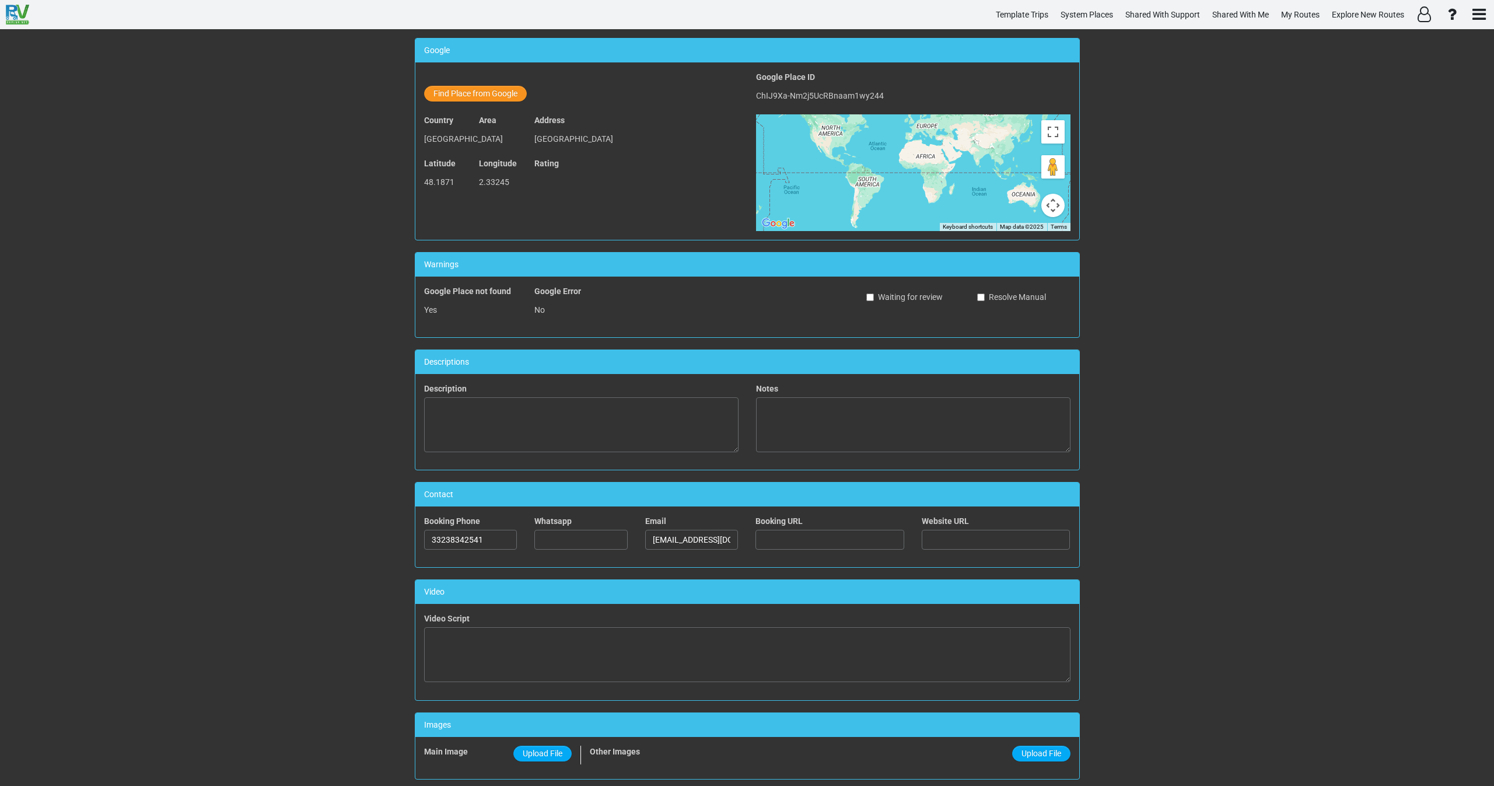
scroll to position [144, 0]
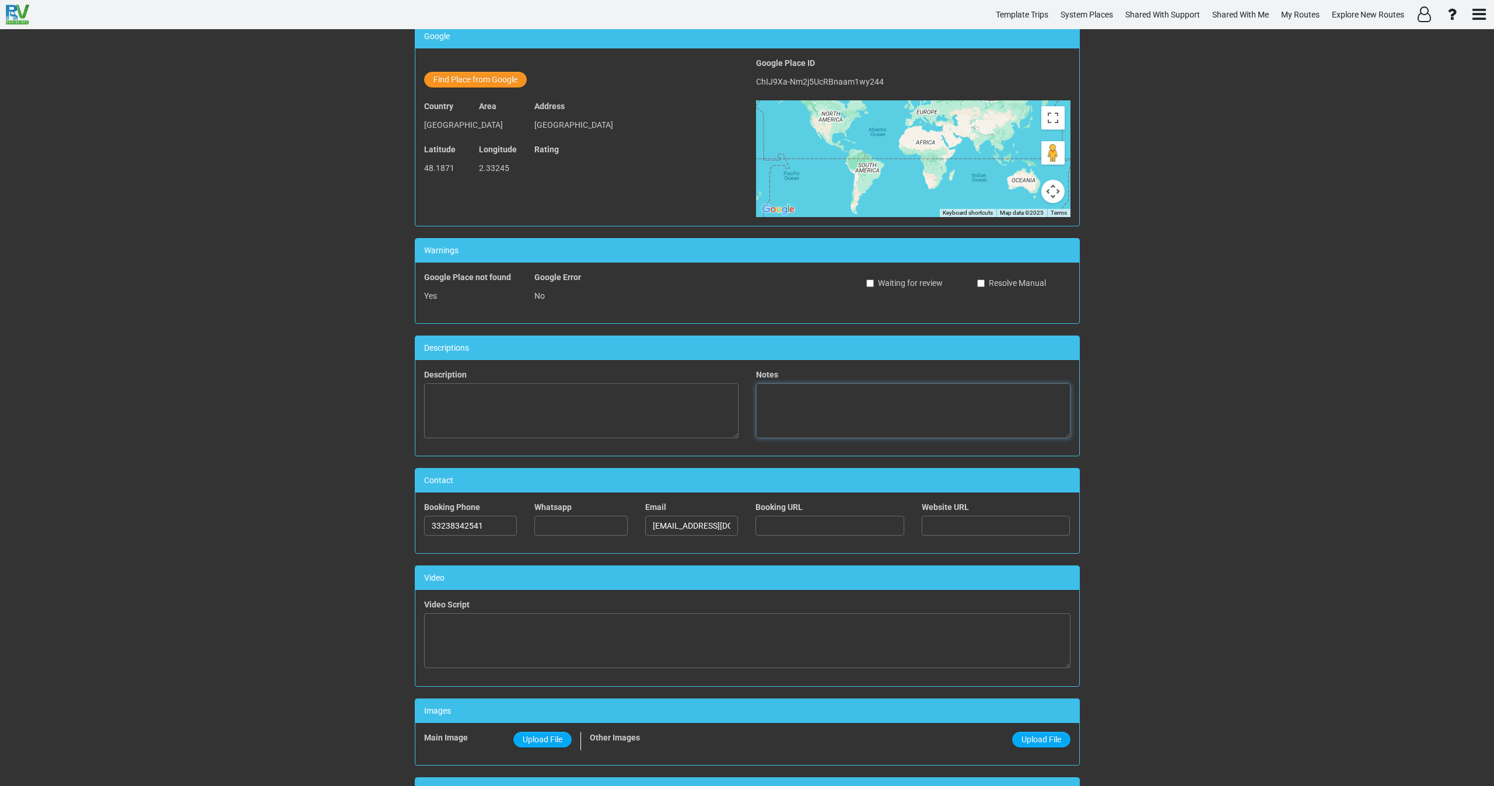
click at [795, 408] on textarea at bounding box center [913, 410] width 315 height 55
paste textarea "Permanently closed"
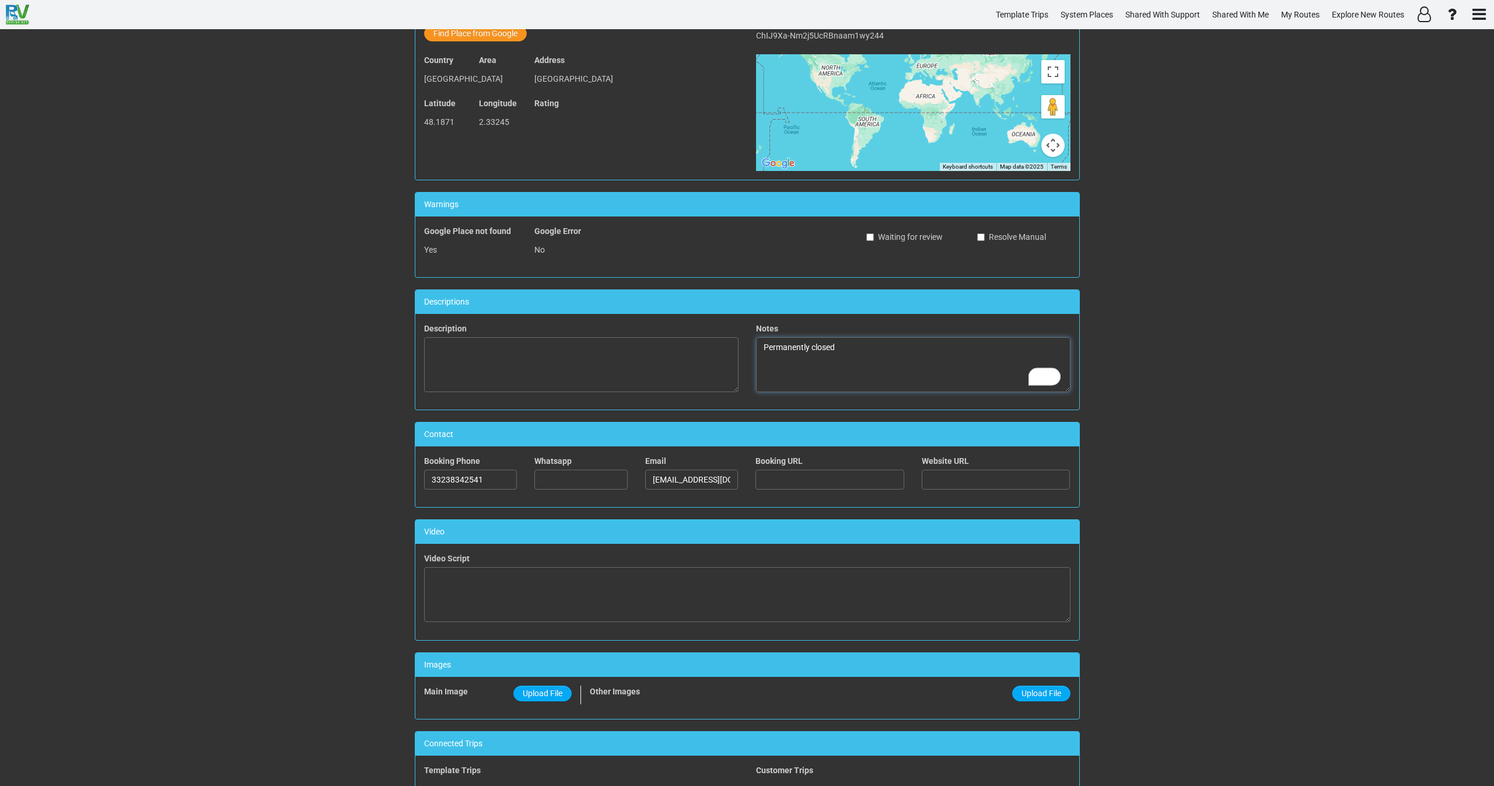
scroll to position [0, 0]
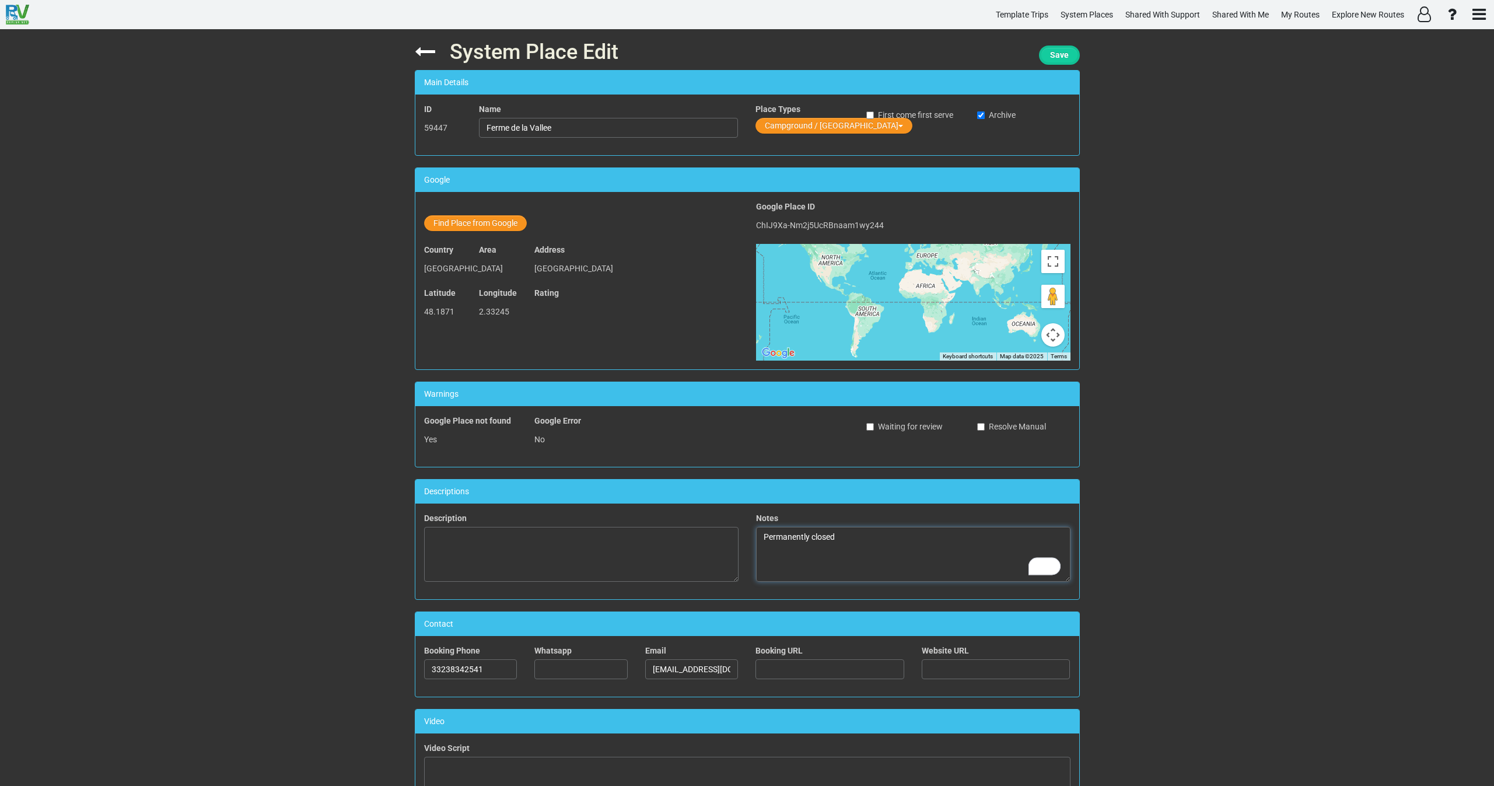
type textarea "Permanently closed"
click at [1059, 54] on span "Save" at bounding box center [1059, 54] width 19 height 9
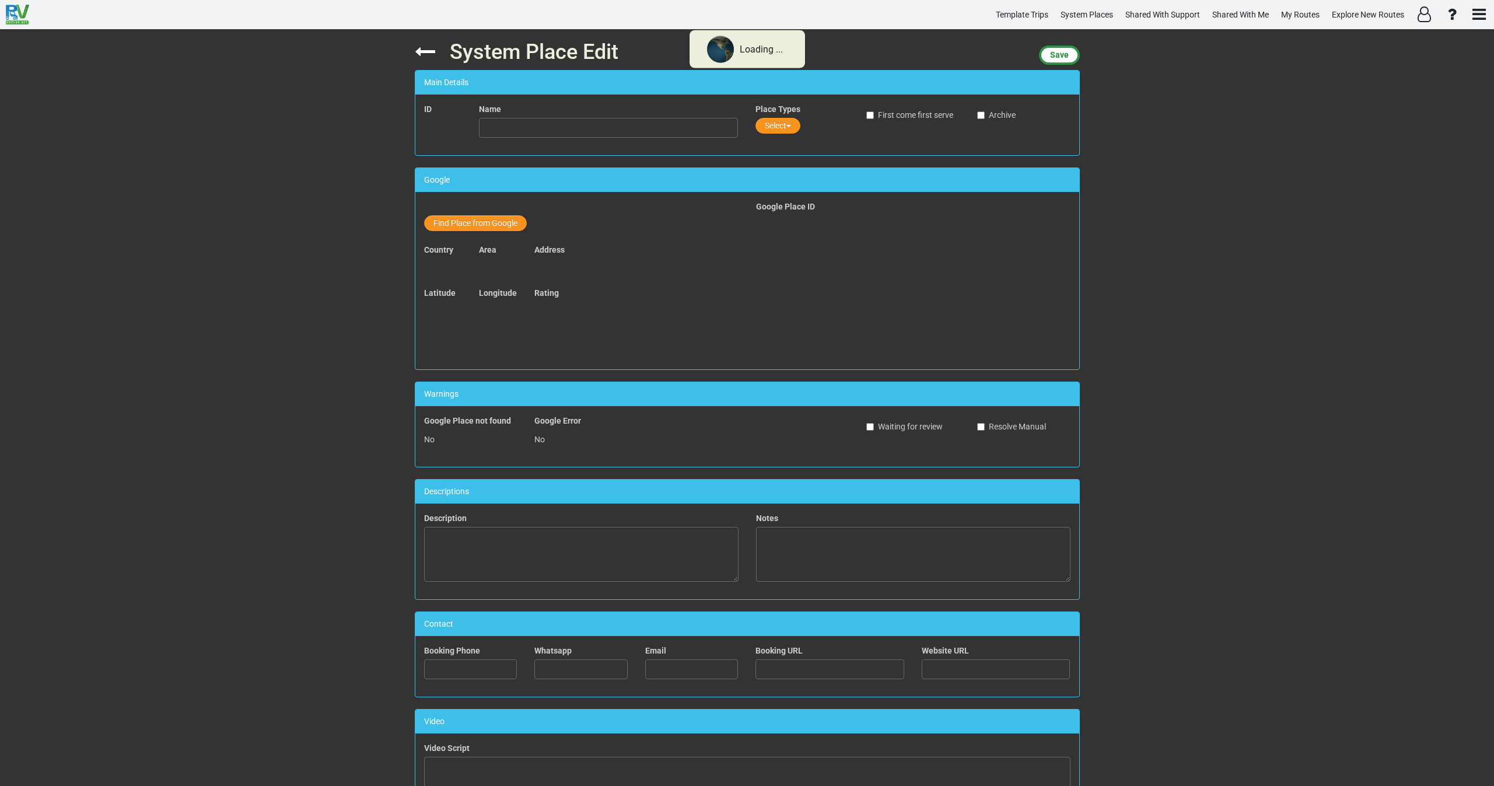
type input "Gasthof Zum Ochsen"
type input "497764210"
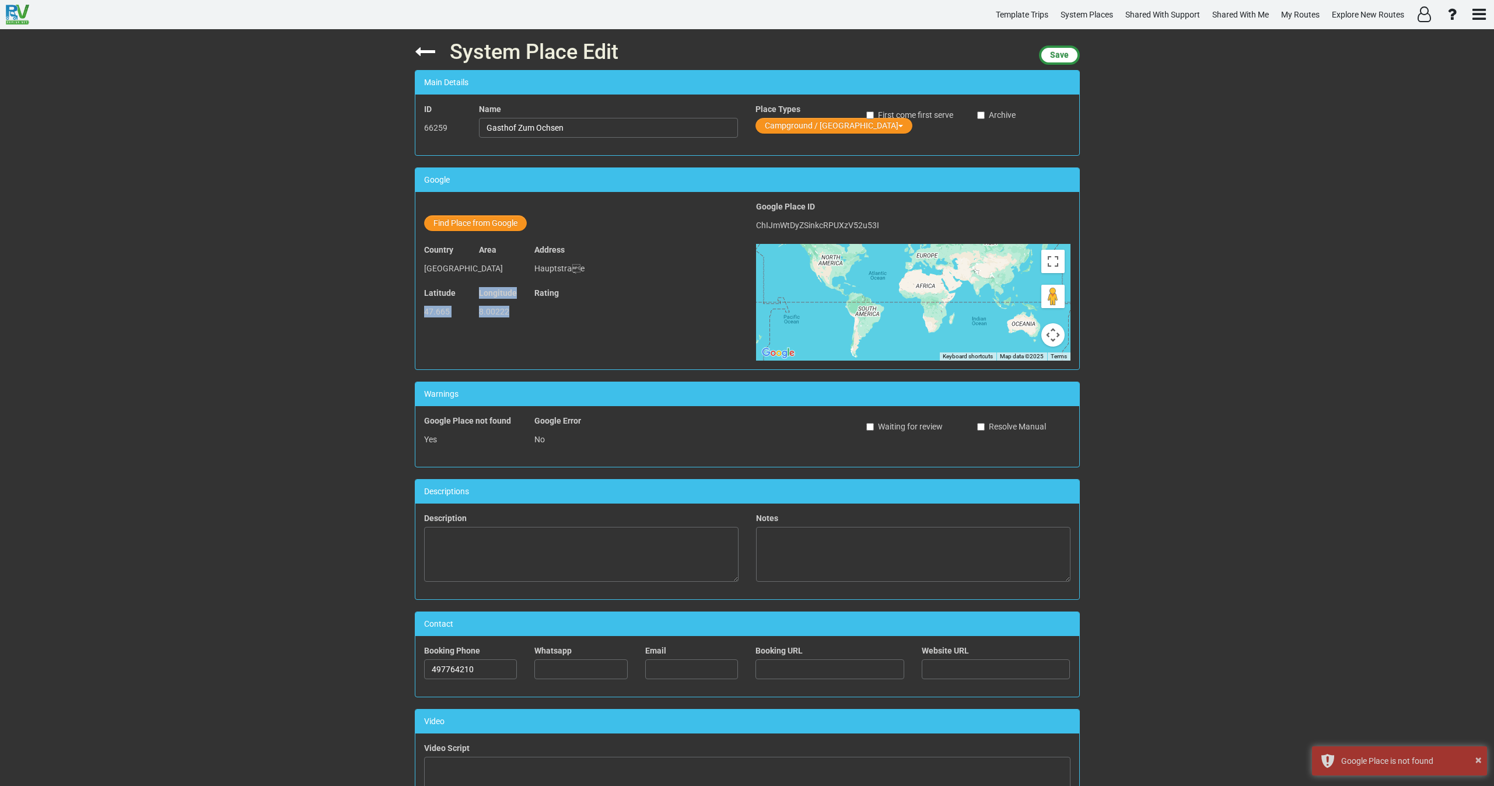
drag, startPoint x: 505, startPoint y: 315, endPoint x: 422, endPoint y: 317, distance: 82.3
click at [422, 317] on div "Latitude 47.665 Longitude 8.00222 Rating" at bounding box center [581, 308] width 332 height 43
copy div "47.665 Longitude 8.00222"
